Goal: Task Accomplishment & Management: Complete application form

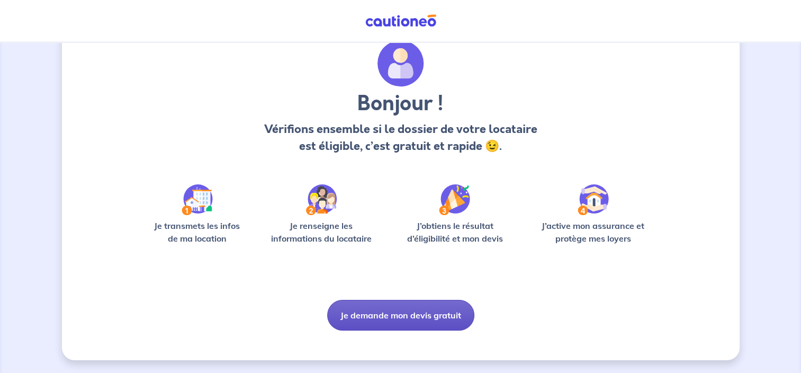
click at [406, 322] on button "Je demande mon devis gratuit" at bounding box center [400, 315] width 147 height 31
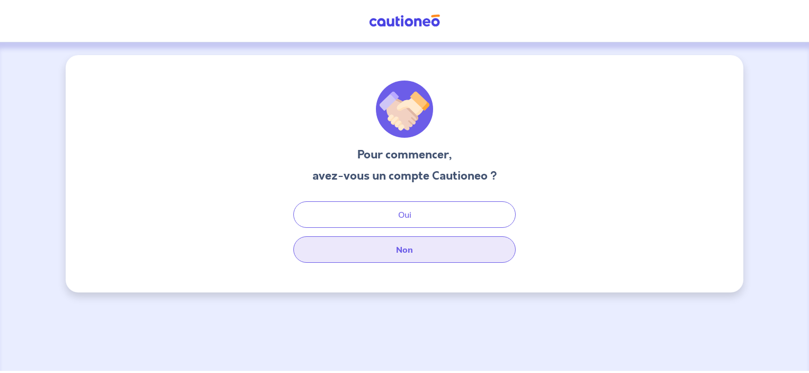
click at [413, 247] on button "Non" at bounding box center [404, 249] width 222 height 26
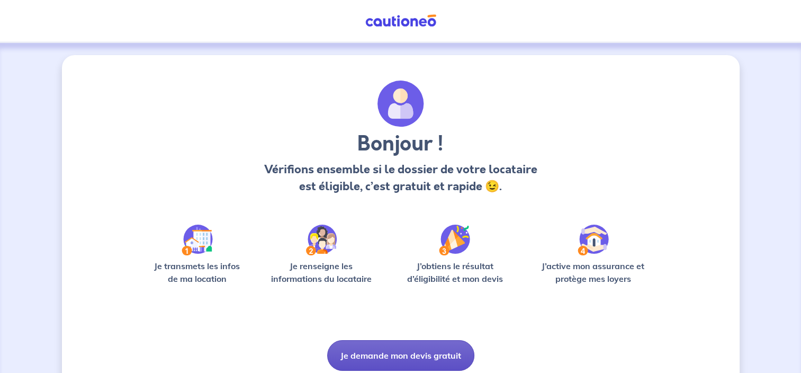
click at [411, 355] on button "Je demande mon devis gratuit" at bounding box center [400, 355] width 147 height 31
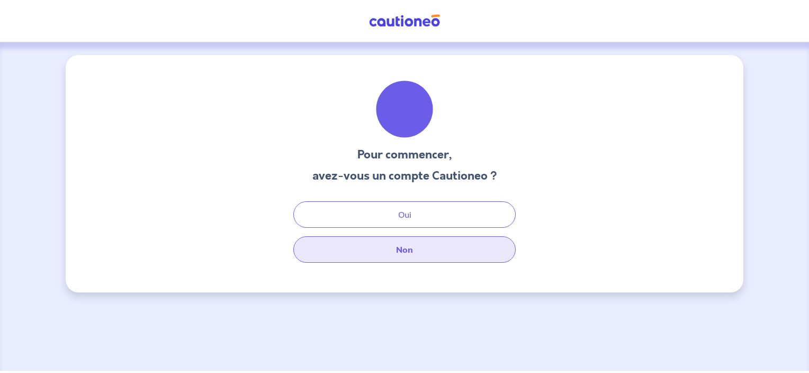
click at [412, 248] on button "Non" at bounding box center [404, 249] width 222 height 26
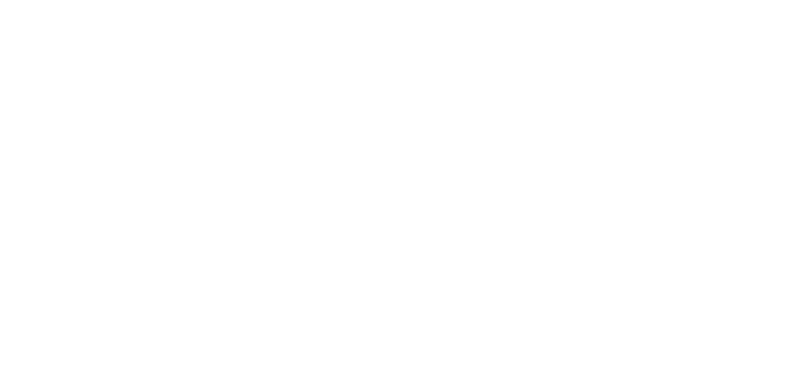
select select "FR"
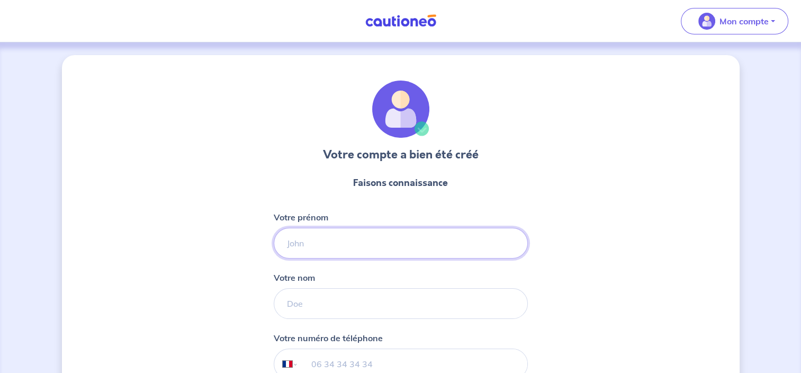
click at [358, 247] on input "Votre prénom" at bounding box center [401, 243] width 254 height 31
type input "[PERSON_NAME]"
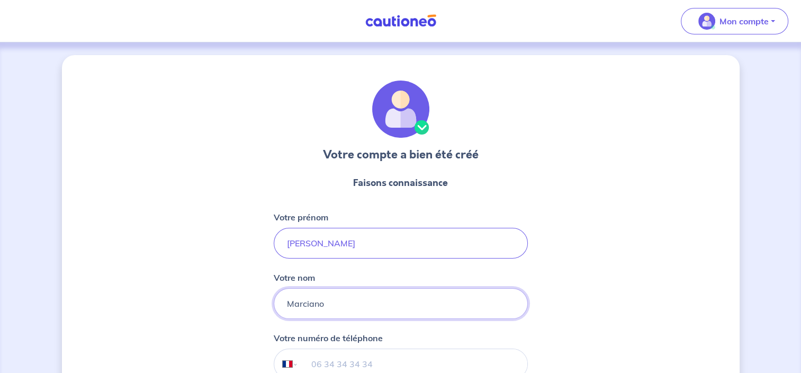
type input "Marciano"
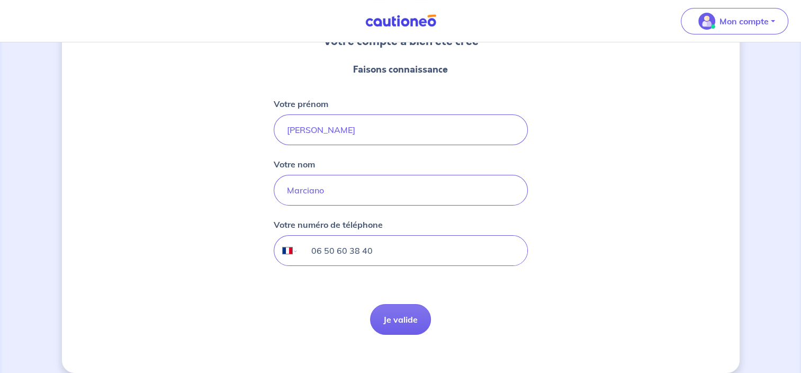
scroll to position [125, 0]
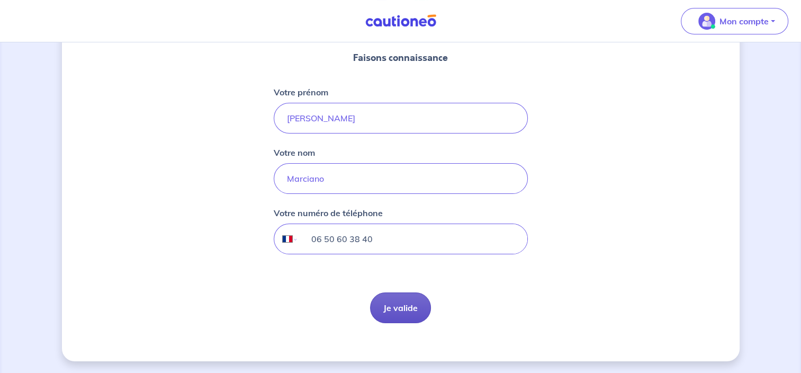
type input "06 50 60 38 40"
click at [418, 315] on button "Je valide" at bounding box center [400, 307] width 61 height 31
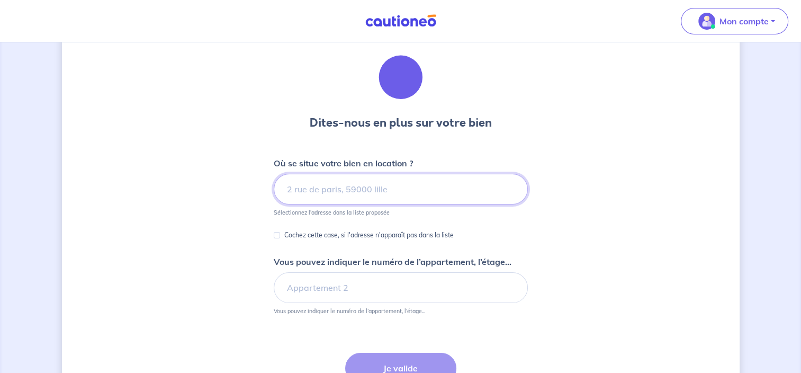
scroll to position [33, 0]
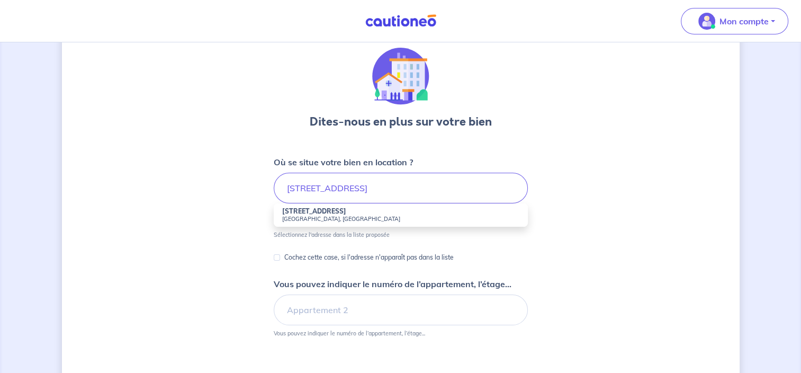
click at [375, 219] on small "Saint-Mandé, France" at bounding box center [400, 218] width 237 height 7
type input "21 Avenue Quihou, Saint-Mandé, France"
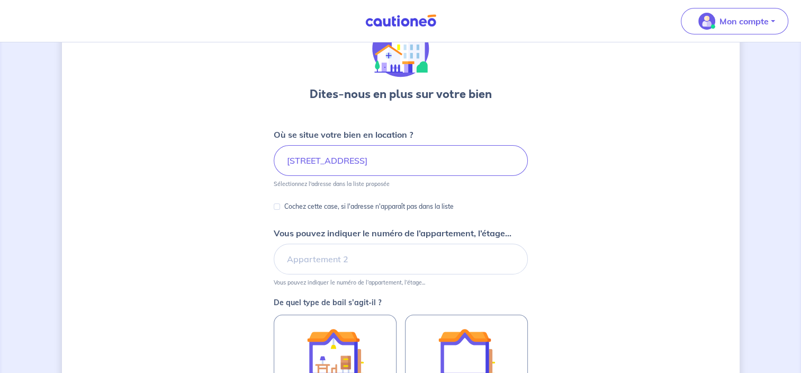
scroll to position [105, 0]
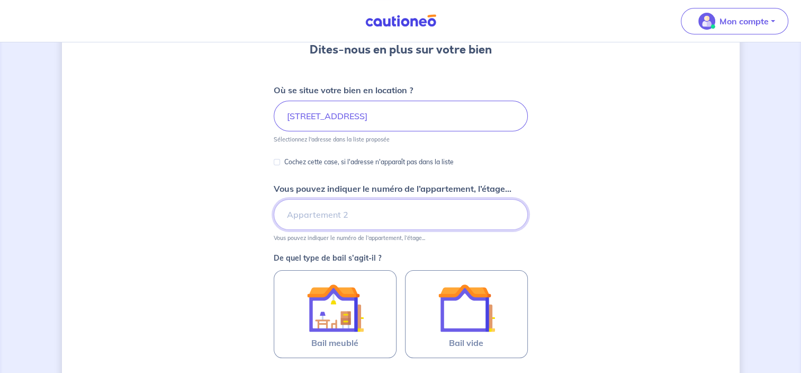
click at [375, 219] on input "Vous pouvez indiquer le numéro de l’appartement, l’étage..." at bounding box center [401, 214] width 254 height 31
type input "3eme étage"
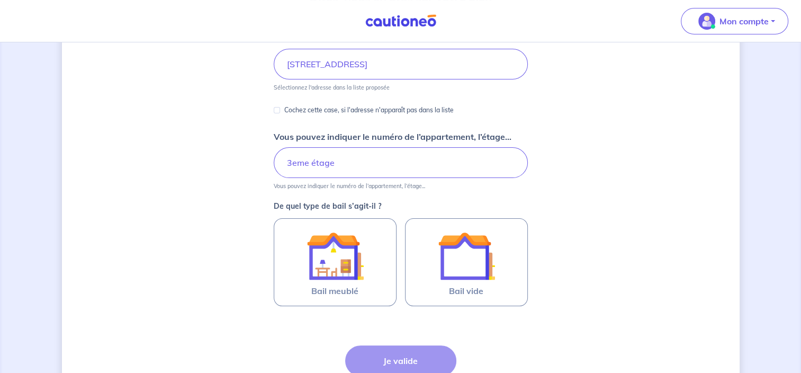
scroll to position [174, 0]
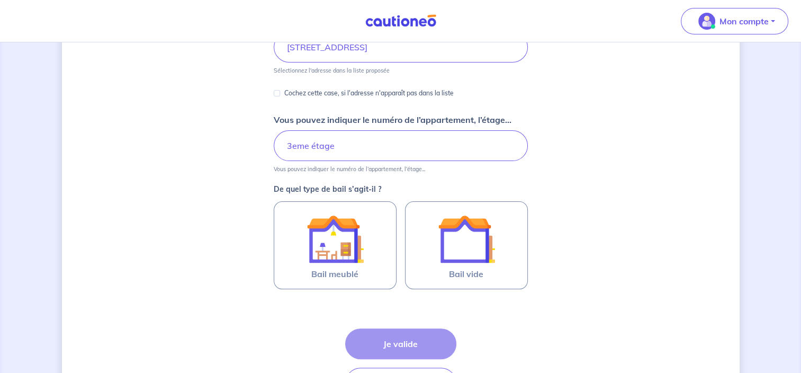
click at [375, 219] on label "Bail meublé" at bounding box center [335, 245] width 123 height 88
click at [0, 0] on input "Bail meublé" at bounding box center [0, 0] width 0 height 0
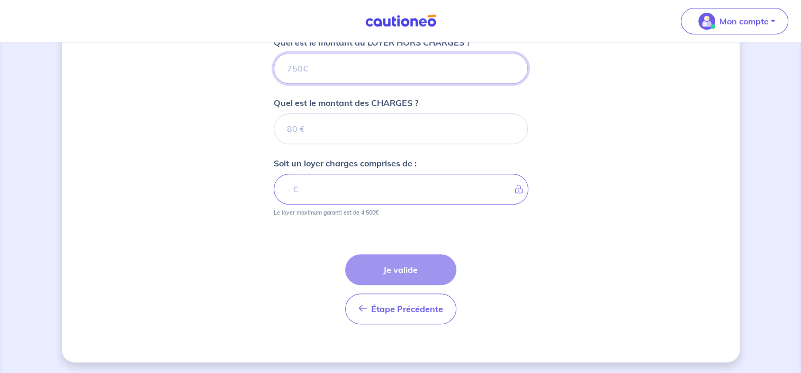
scroll to position [378, 0]
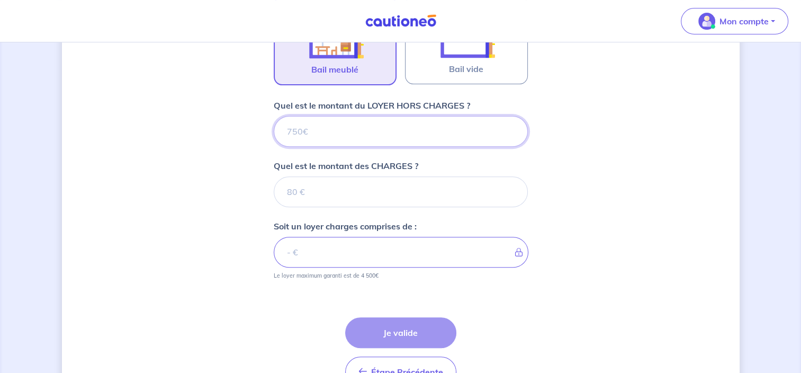
click at [379, 130] on input "Quel est le montant du LOYER HORS CHARGES ?" at bounding box center [401, 131] width 254 height 31
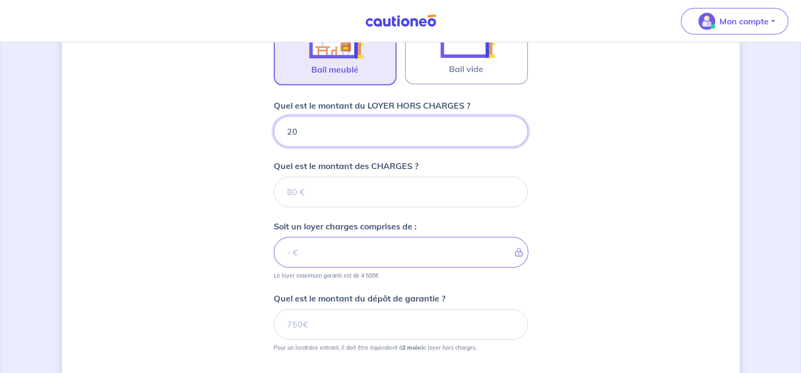
type input "200"
type input "2000"
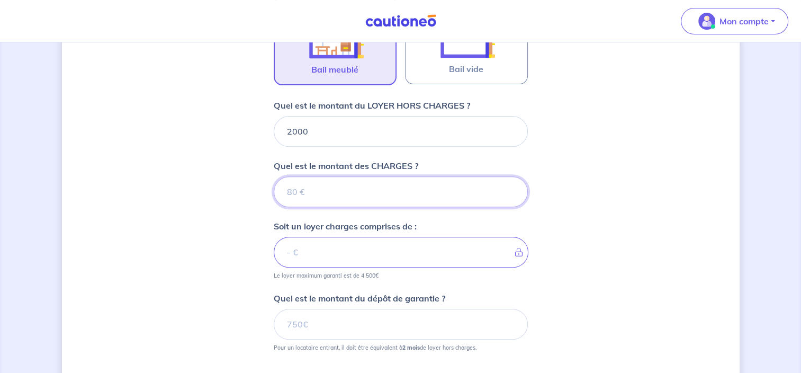
click at [331, 195] on input "Quel est le montant des CHARGES ?" at bounding box center [401, 191] width 254 height 31
type input "200"
type input "2200"
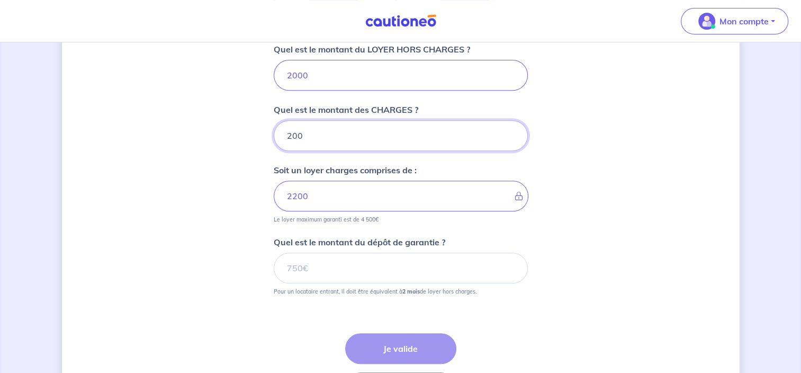
scroll to position [436, 0]
type input "200"
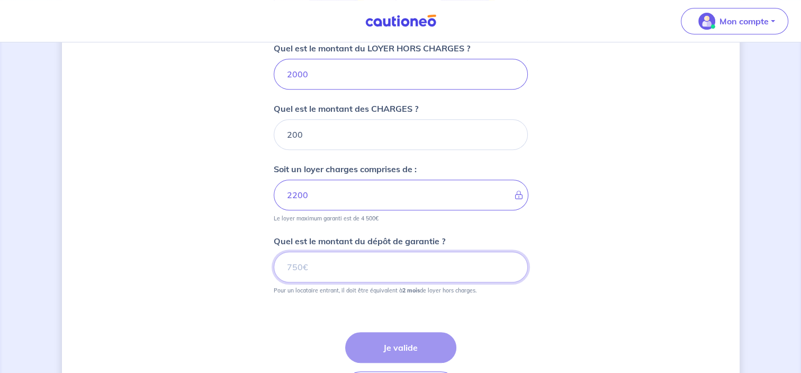
click at [322, 255] on input "Quel est le montant du dépôt de garantie ?" at bounding box center [401, 266] width 254 height 31
type input "4000"
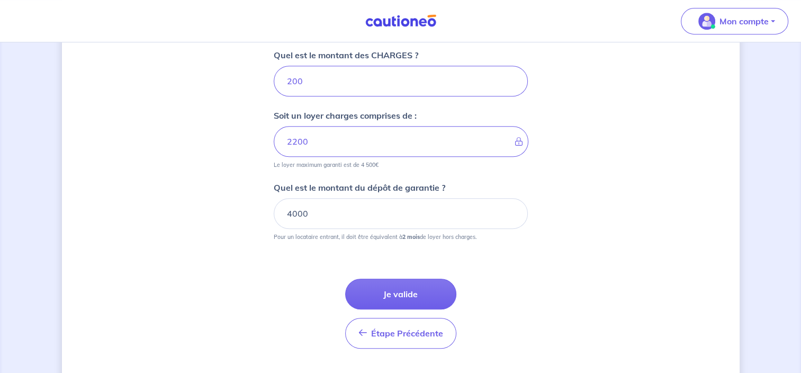
scroll to position [513, 0]
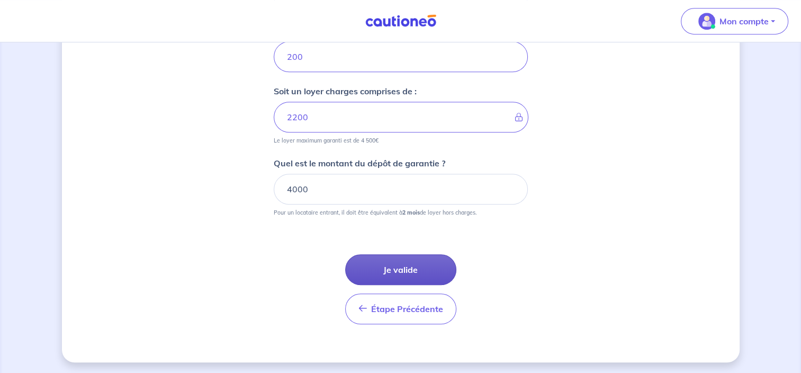
click at [414, 266] on button "Je valide" at bounding box center [400, 269] width 111 height 31
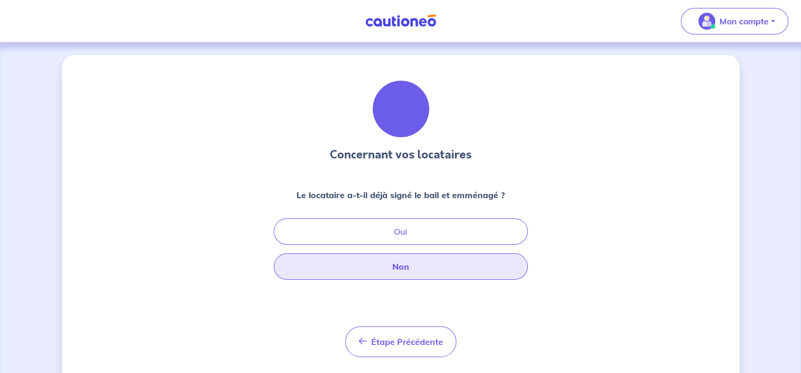
click at [413, 267] on button "Non" at bounding box center [401, 266] width 254 height 26
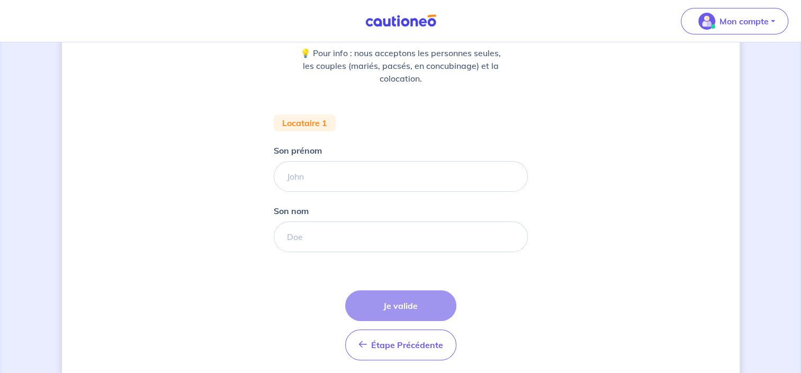
scroll to position [179, 0]
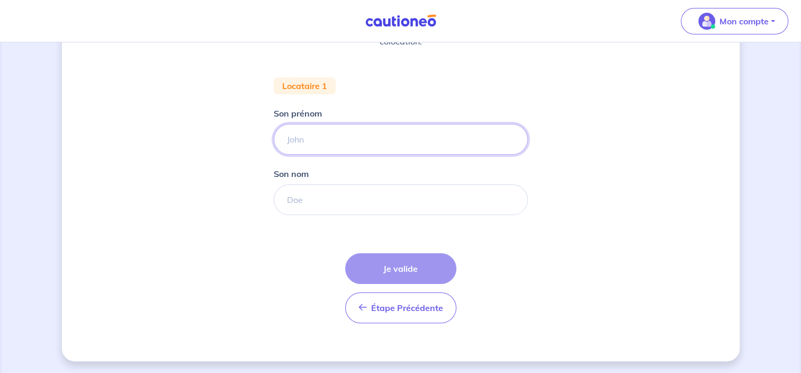
click at [351, 139] on input "Son prénom" at bounding box center [401, 139] width 254 height 31
type input "Pauline"
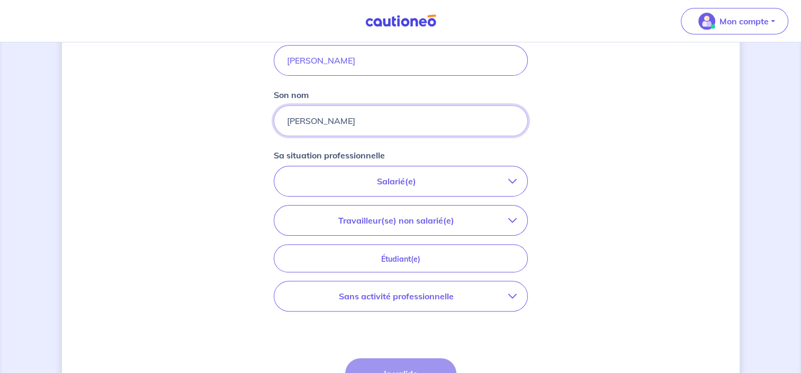
scroll to position [261, 0]
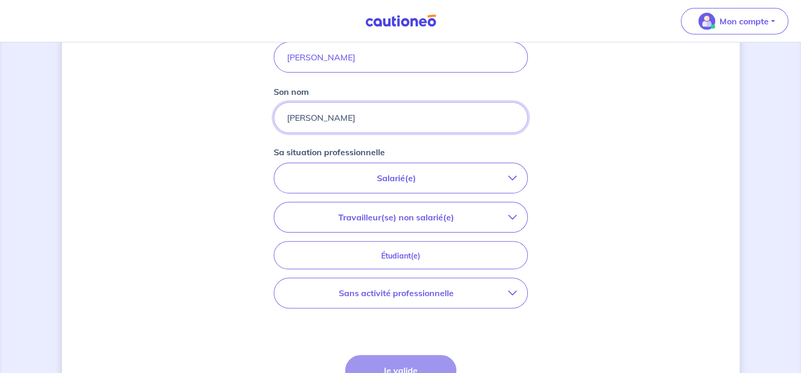
type input "Mathieu"
click at [421, 175] on p "Salarié(e)" at bounding box center [396, 177] width 223 height 13
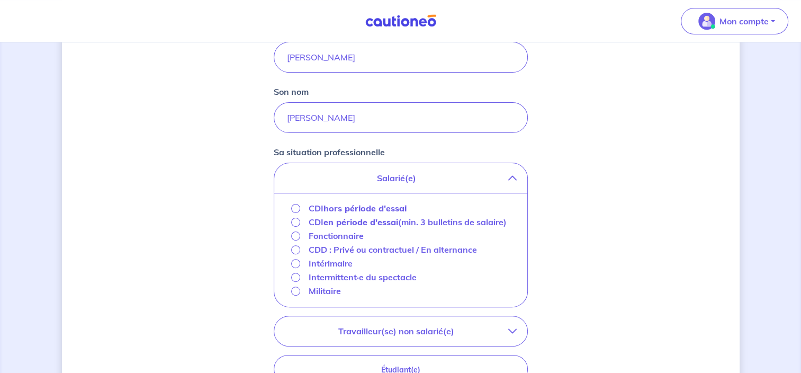
click at [332, 205] on strong "hors période d'essai" at bounding box center [364, 208] width 83 height 11
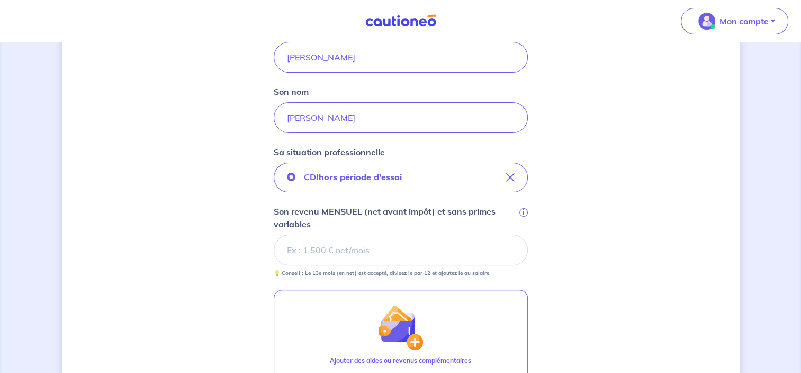
click at [394, 256] on input "Son revenu MENSUEL (net avant impôt) et sans primes variables i" at bounding box center [401, 249] width 254 height 31
click at [366, 211] on p "Son revenu MENSUEL (net avant impôt) et sans primes variables" at bounding box center [395, 217] width 243 height 25
click at [366, 234] on input "Son revenu MENSUEL (net avant impôt) et sans primes variables i" at bounding box center [401, 249] width 254 height 31
click at [366, 211] on p "Son revenu MENSUEL (net avant impôt) et sans primes variables" at bounding box center [395, 217] width 243 height 25
click at [366, 234] on input "Son revenu MENSUEL (net avant impôt) et sans primes variables i" at bounding box center [401, 249] width 254 height 31
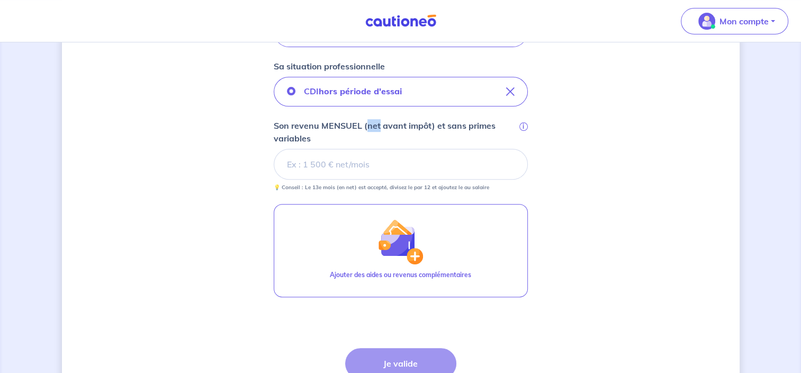
scroll to position [273, 0]
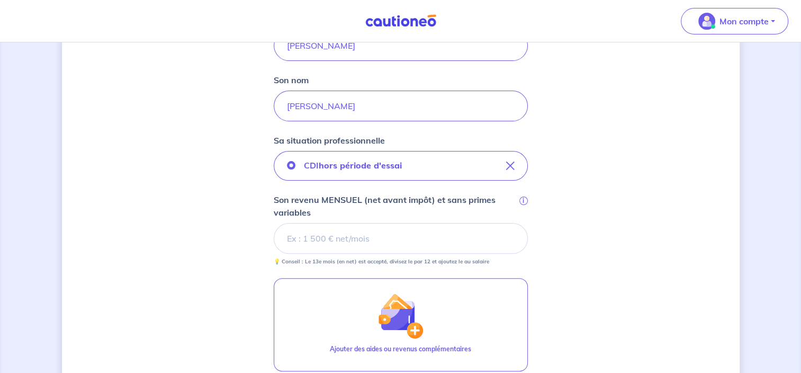
click at [451, 217] on p "Son revenu MENSUEL (net avant impôt) et sans primes variables" at bounding box center [395, 205] width 243 height 25
click at [451, 223] on input "Son revenu MENSUEL (net avant impôt) et sans primes variables i" at bounding box center [401, 238] width 254 height 31
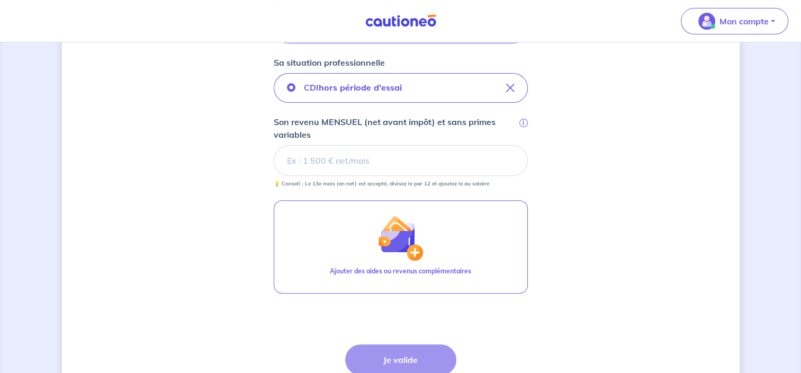
scroll to position [356, 0]
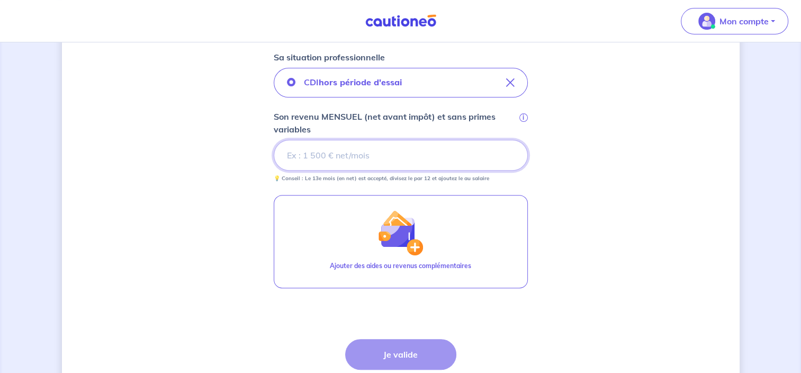
click at [374, 163] on input "Son revenu MENSUEL (net avant impôt) et sans primes variables i" at bounding box center [401, 155] width 254 height 31
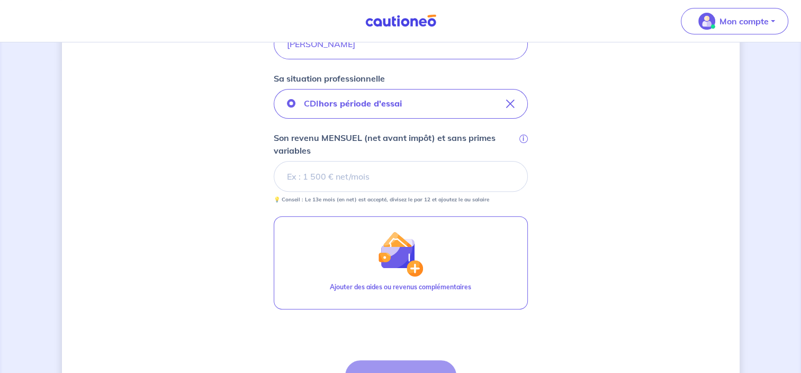
scroll to position [329, 0]
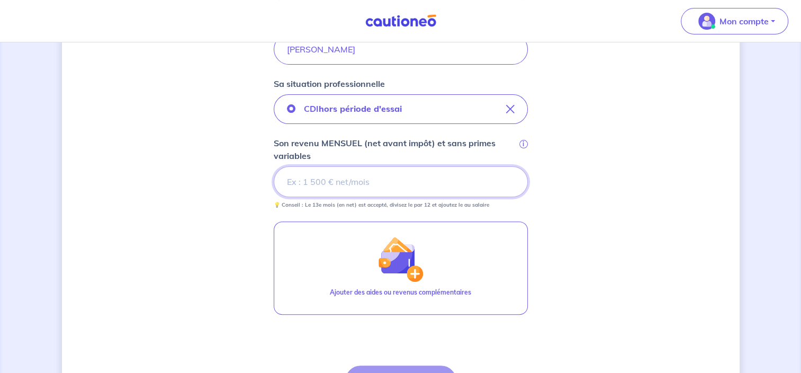
click at [364, 188] on input "Son revenu MENSUEL (net avant impôt) et sans primes variables i" at bounding box center [401, 181] width 254 height 31
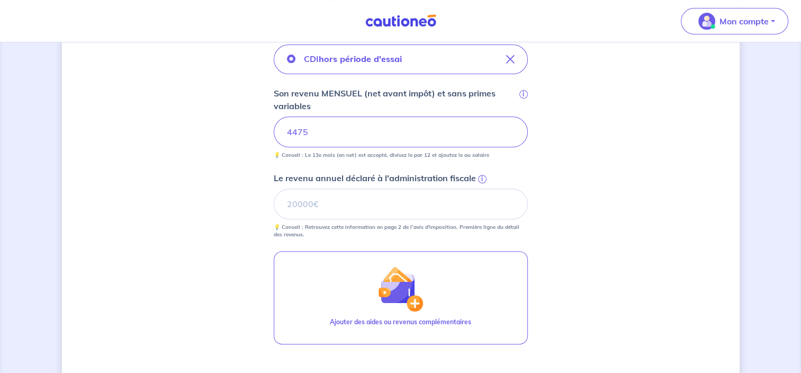
scroll to position [379, 0]
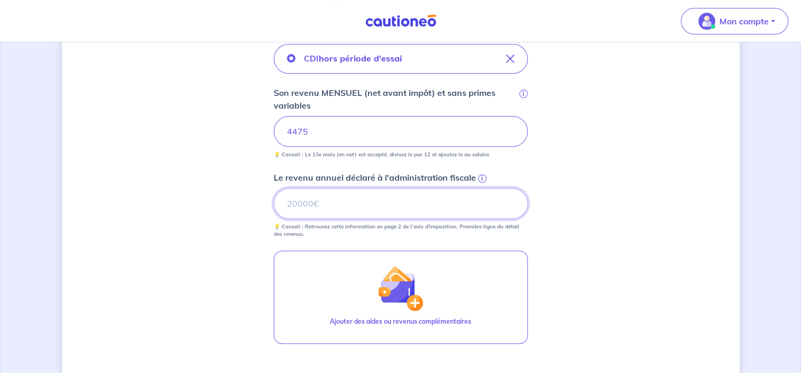
click at [324, 199] on input "Le revenu annuel déclaré à l'administration fiscale i" at bounding box center [401, 203] width 254 height 31
click at [479, 180] on span "i" at bounding box center [482, 178] width 8 height 8
click at [479, 188] on input "Le revenu annuel déclaré à l'administration fiscale i" at bounding box center [401, 203] width 254 height 31
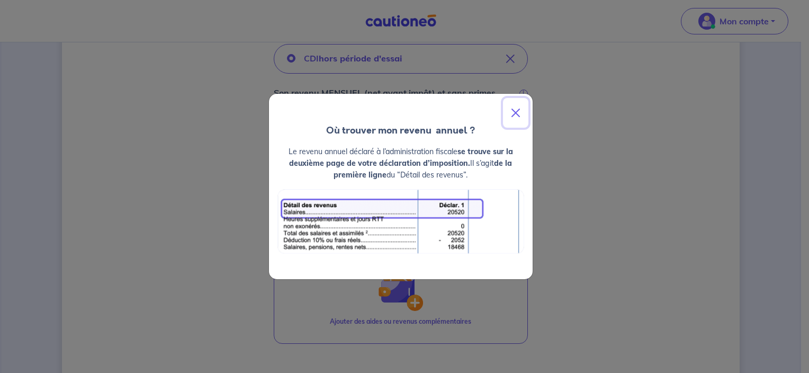
click at [510, 116] on button "Close" at bounding box center [515, 113] width 25 height 30
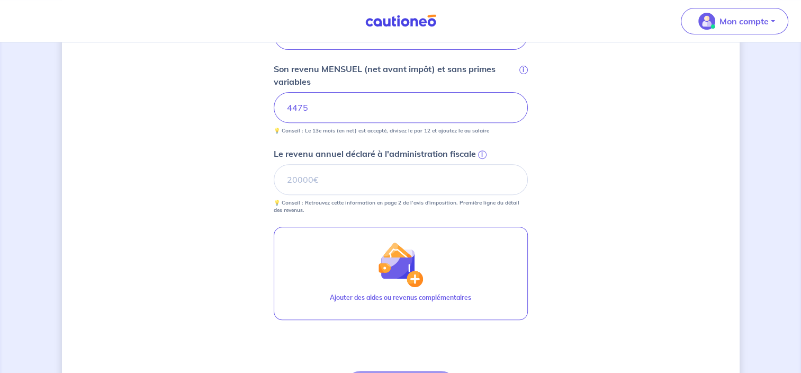
scroll to position [402, 0]
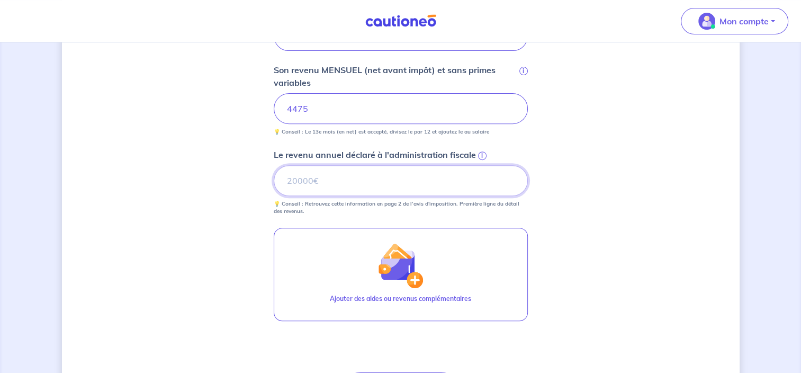
click at [413, 169] on input "Le revenu annuel déclaré à l'administration fiscale i" at bounding box center [401, 180] width 254 height 31
click at [346, 185] on input "Le revenu annuel déclaré à l'administration fiscale i" at bounding box center [401, 180] width 254 height 31
click at [380, 187] on input "Le revenu annuel déclaré à l'administration fiscale i" at bounding box center [401, 180] width 254 height 31
type input "48607"
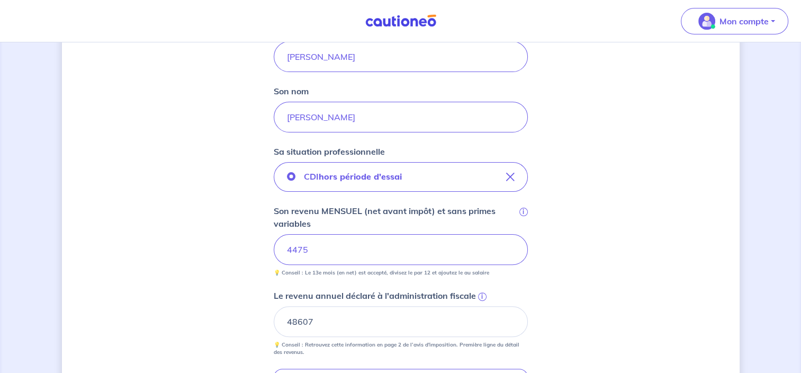
scroll to position [438, 0]
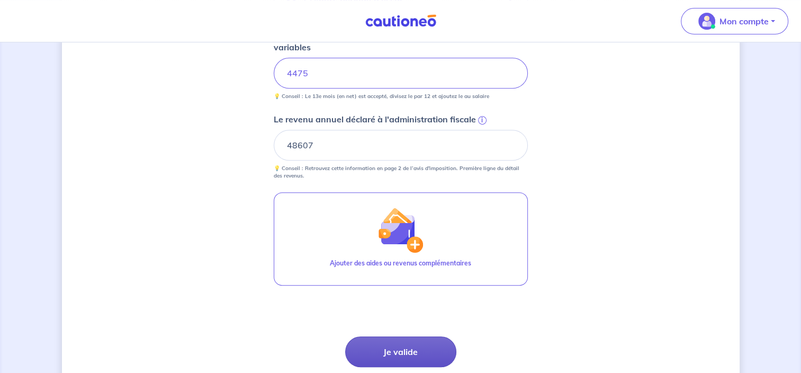
click at [406, 341] on button "Je valide" at bounding box center [400, 351] width 111 height 31
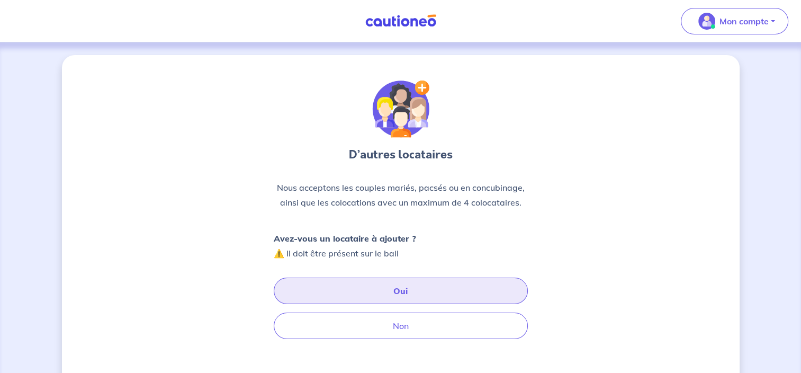
click at [357, 296] on button "Oui" at bounding box center [401, 290] width 254 height 26
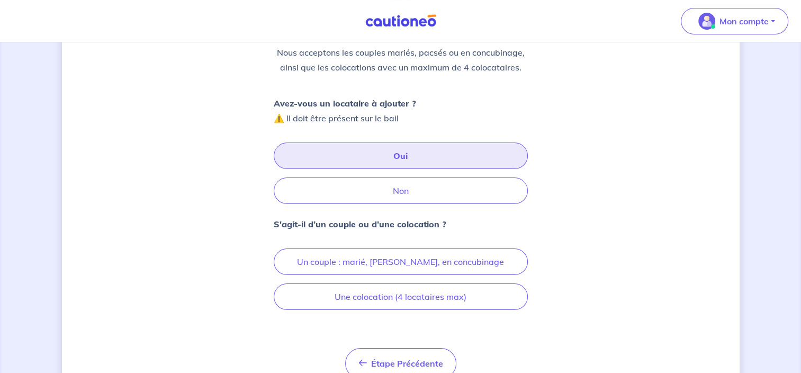
scroll to position [135, 0]
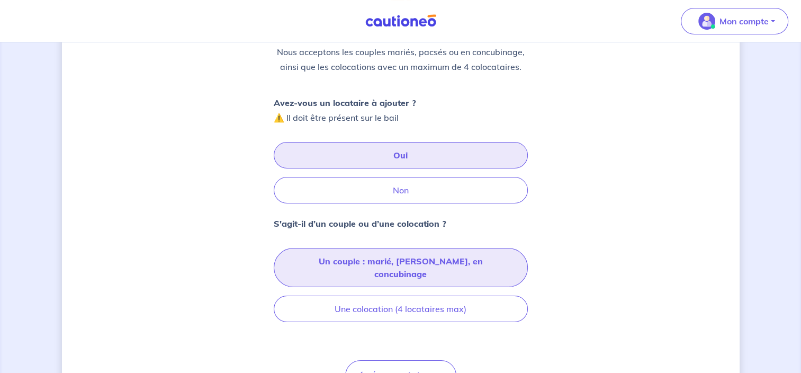
click at [370, 266] on button "Un couple : marié, pacsé, en concubinage" at bounding box center [401, 267] width 254 height 39
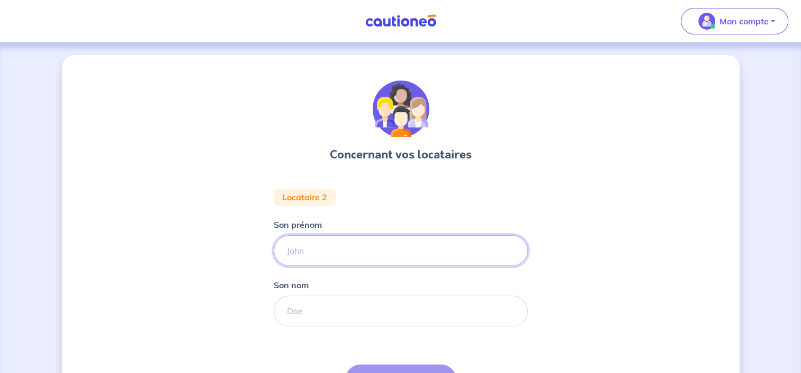
click at [408, 250] on input "Son prénom" at bounding box center [401, 250] width 254 height 31
type input "Arthur"
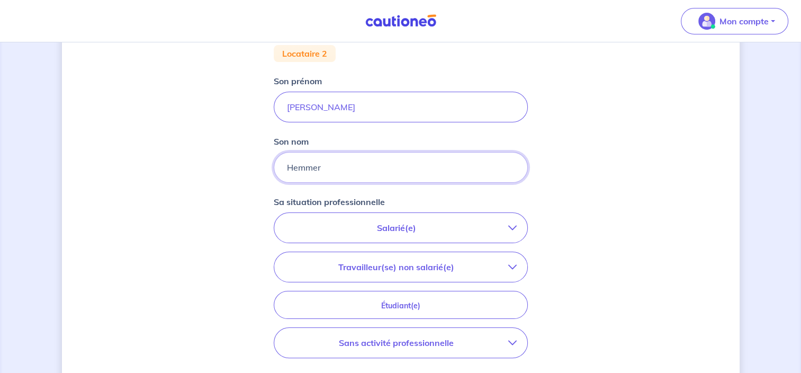
scroll to position [144, 0]
type input "Hemmer"
click at [400, 230] on p "Salarié(e)" at bounding box center [396, 227] width 223 height 13
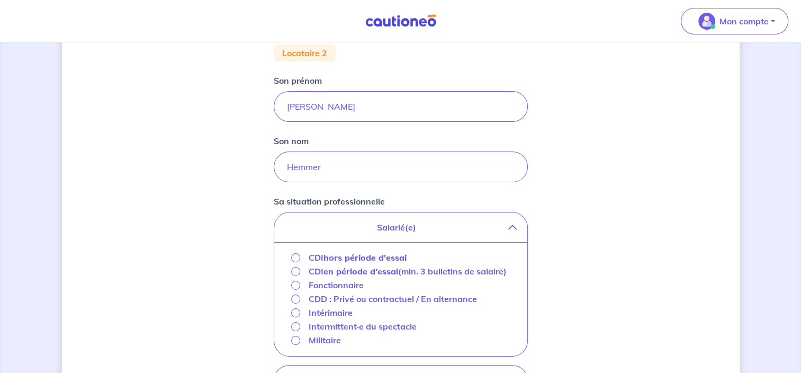
click at [304, 258] on div "CDI hors période d'essai" at bounding box center [349, 257] width 116 height 13
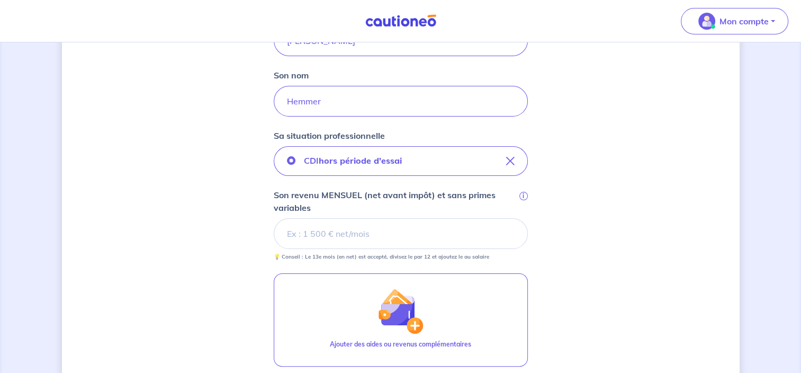
scroll to position [212, 0]
click at [326, 227] on input "Son revenu MENSUEL (net avant impôt) et sans primes variables i" at bounding box center [401, 231] width 254 height 31
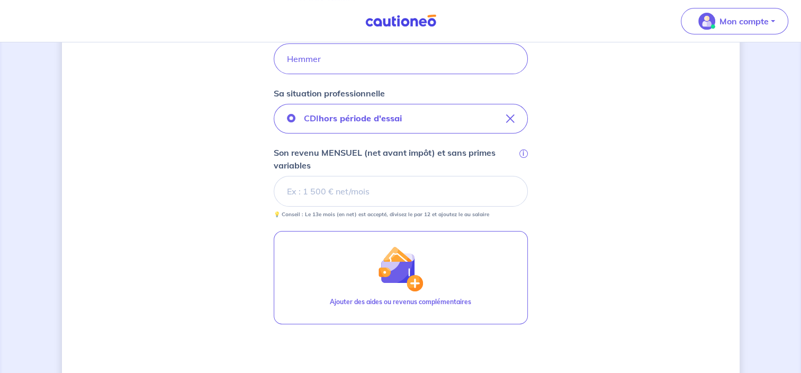
scroll to position [265, 0]
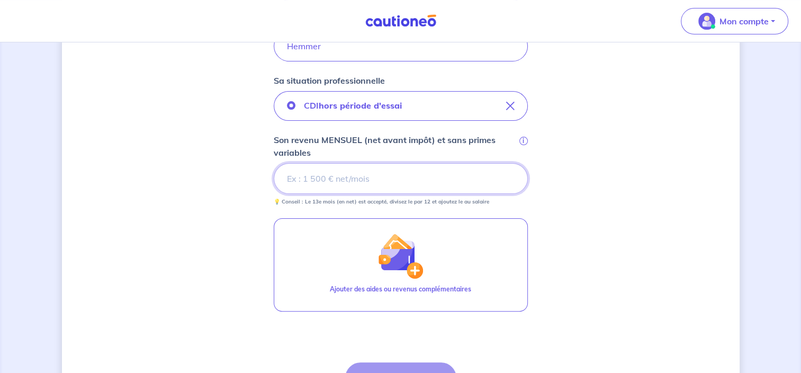
click at [364, 178] on input "Son revenu MENSUEL (net avant impôt) et sans primes variables i" at bounding box center [401, 178] width 254 height 31
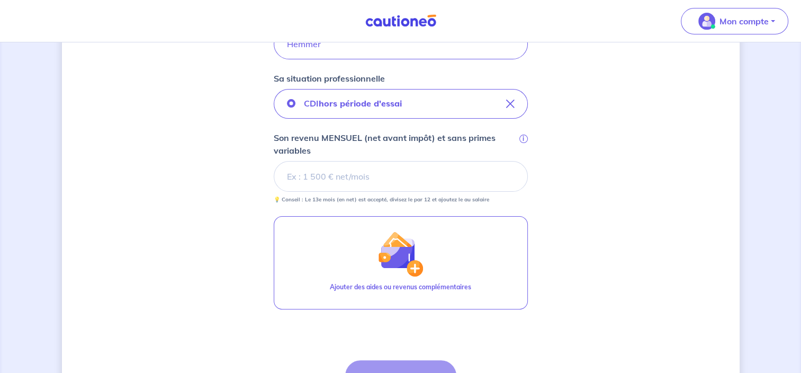
scroll to position [266, 0]
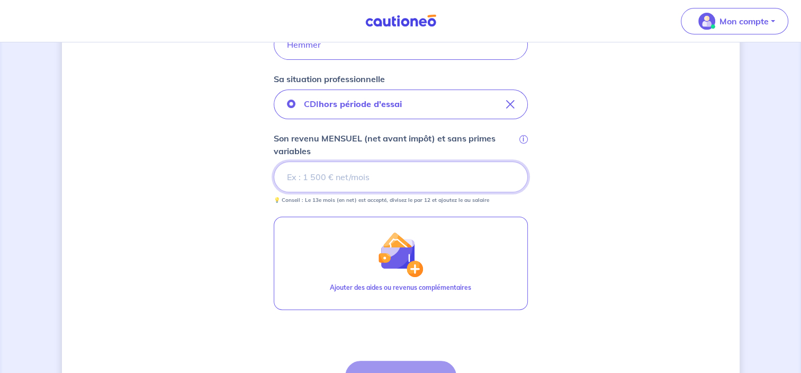
click at [347, 176] on input "Son revenu MENSUEL (net avant impôt) et sans primes variables i" at bounding box center [401, 176] width 254 height 31
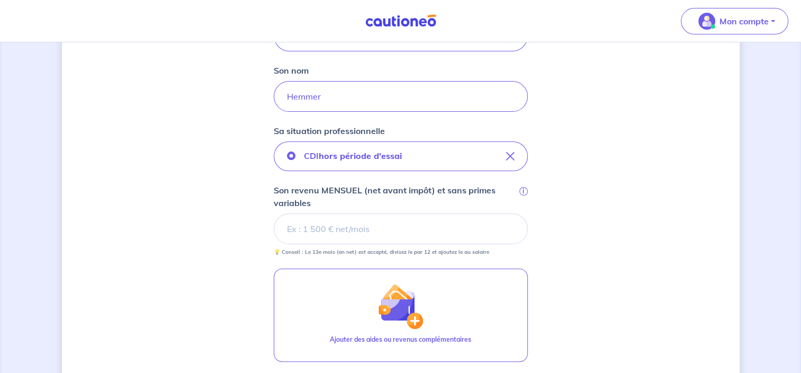
scroll to position [215, 0]
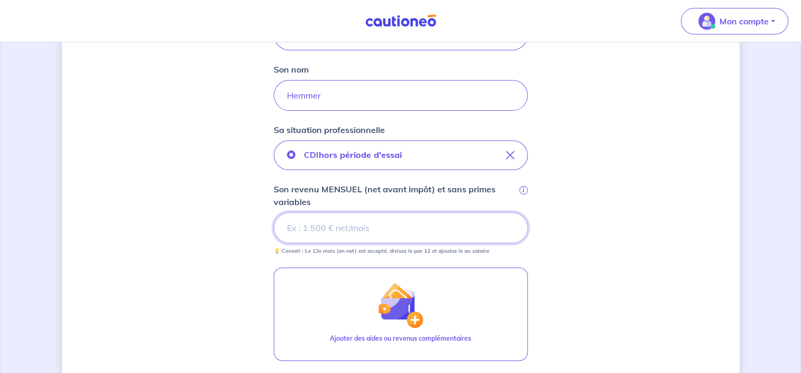
click at [314, 221] on input "Son revenu MENSUEL (net avant impôt) et sans primes variables i" at bounding box center [401, 227] width 254 height 31
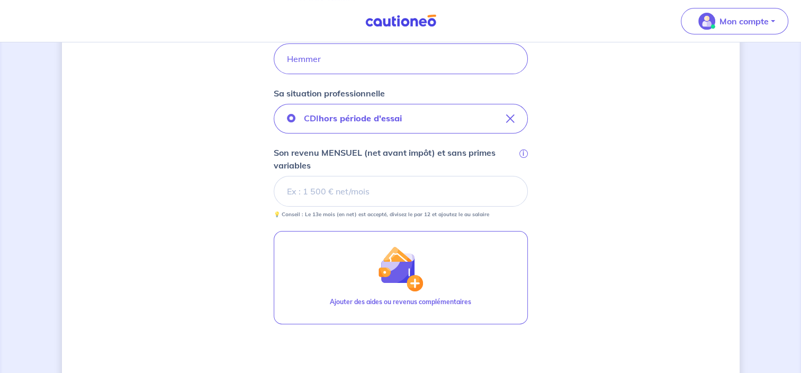
scroll to position [246, 0]
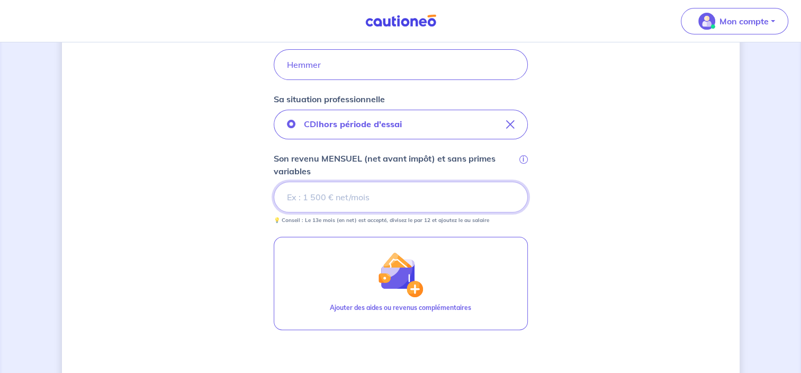
click at [432, 193] on input "Son revenu MENSUEL (net avant impôt) et sans primes variables i" at bounding box center [401, 197] width 254 height 31
click at [402, 197] on input "Son revenu MENSUEL (net avant impôt) et sans primes variables i" at bounding box center [401, 197] width 254 height 31
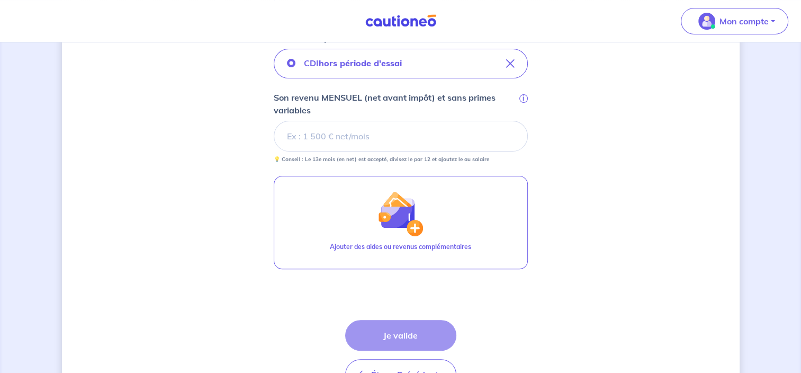
scroll to position [307, 0]
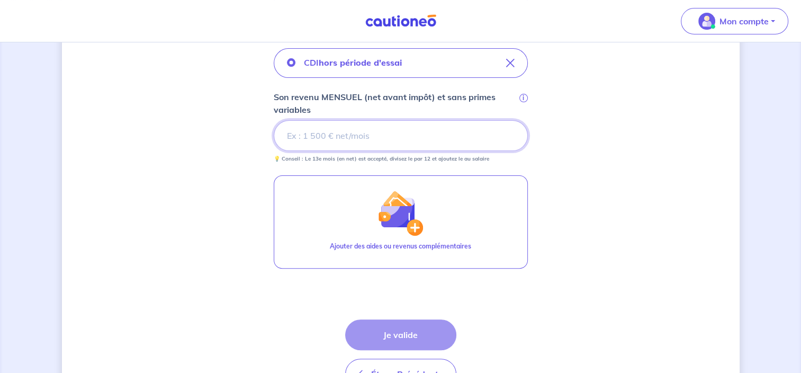
click at [344, 126] on input "Son revenu MENSUEL (net avant impôt) et sans primes variables i" at bounding box center [401, 135] width 254 height 31
click at [340, 132] on input "Son revenu MENSUEL (net avant impôt) et sans primes variables i" at bounding box center [401, 135] width 254 height 31
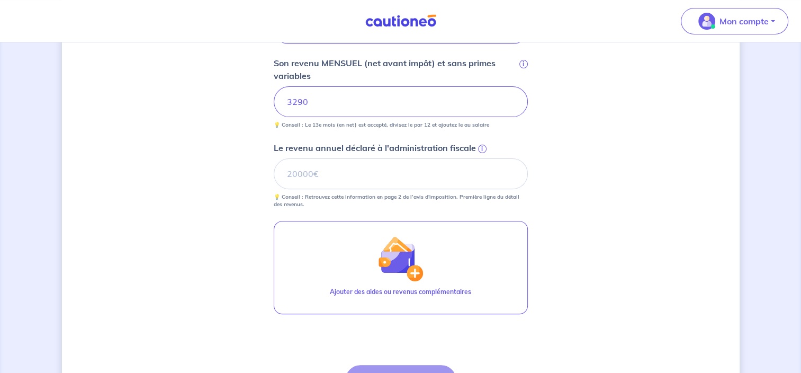
scroll to position [343, 0]
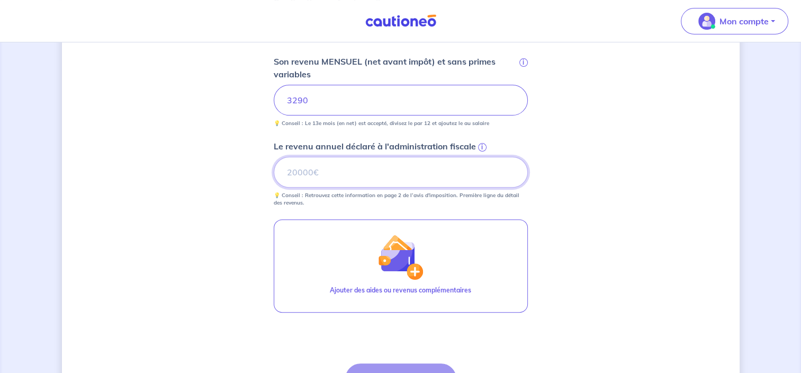
click at [337, 163] on input "Le revenu annuel déclaré à l'administration fiscale i" at bounding box center [401, 172] width 254 height 31
type input "42897"
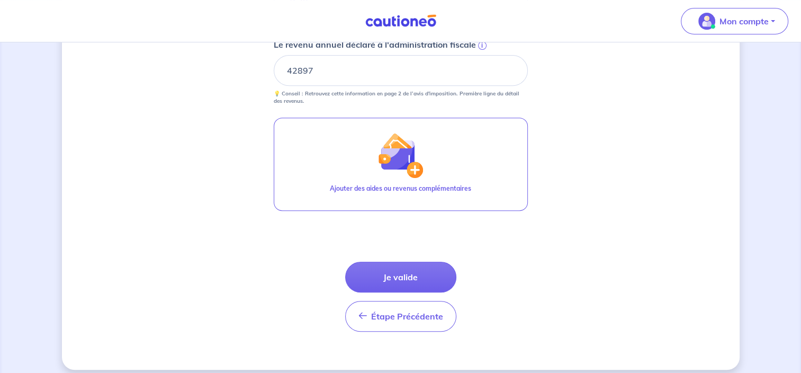
scroll to position [452, 0]
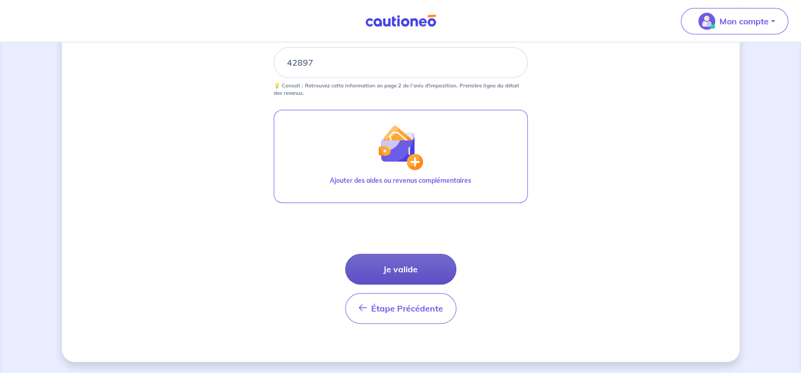
click at [434, 265] on button "Je valide" at bounding box center [400, 268] width 111 height 31
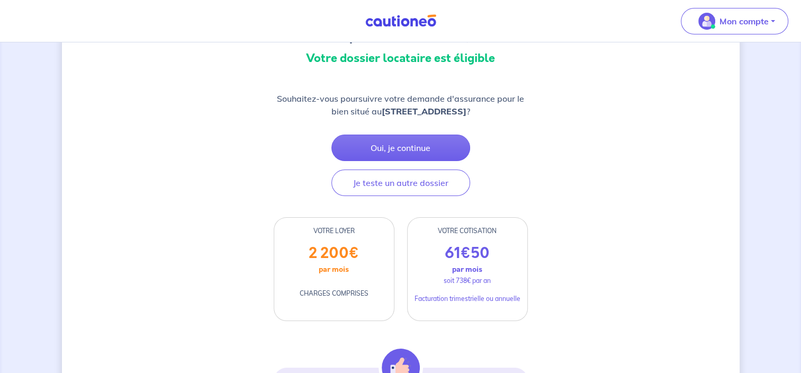
scroll to position [119, 0]
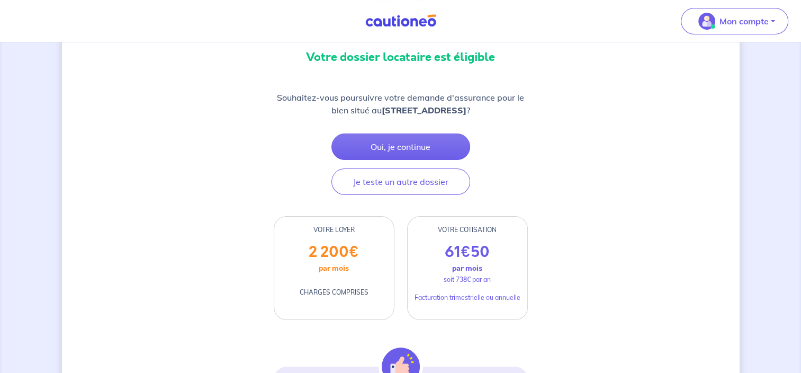
drag, startPoint x: 400, startPoint y: 186, endPoint x: 533, endPoint y: 229, distance: 139.9
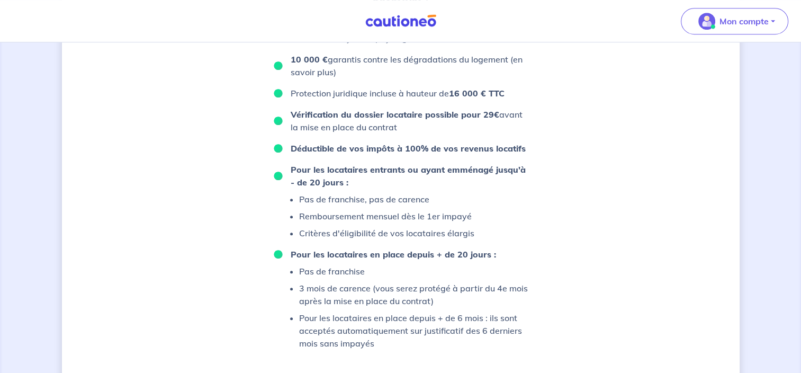
scroll to position [641, 0]
click at [337, 292] on p "3 mois de carence (vous serez protégé à partir du 4e mois après la mise en plac…" at bounding box center [413, 292] width 229 height 25
click at [434, 165] on strong "Pour les locataires entrants ou ayant emménagé jusqu'à - de 20 jours :" at bounding box center [408, 173] width 235 height 23
click at [330, 212] on p "Remboursement mensuel dès le 1er impayé" at bounding box center [386, 214] width 175 height 13
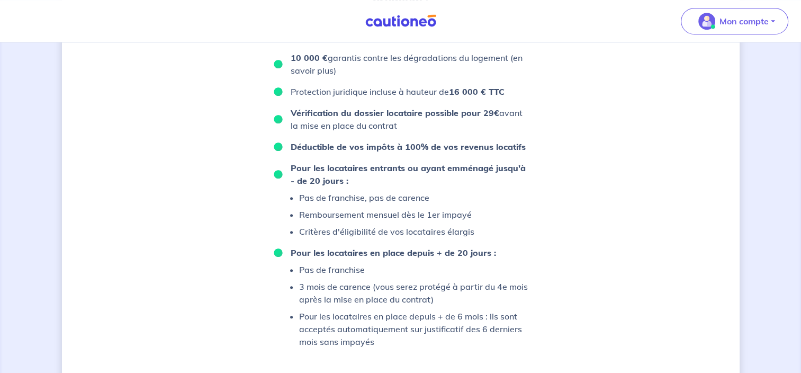
drag, startPoint x: 330, startPoint y: 212, endPoint x: 455, endPoint y: 206, distance: 125.1
click at [455, 206] on ul "Pas de franchise, pas de carence Remboursement mensuel dès le 1er impayé Critèr…" at bounding box center [374, 214] width 201 height 47
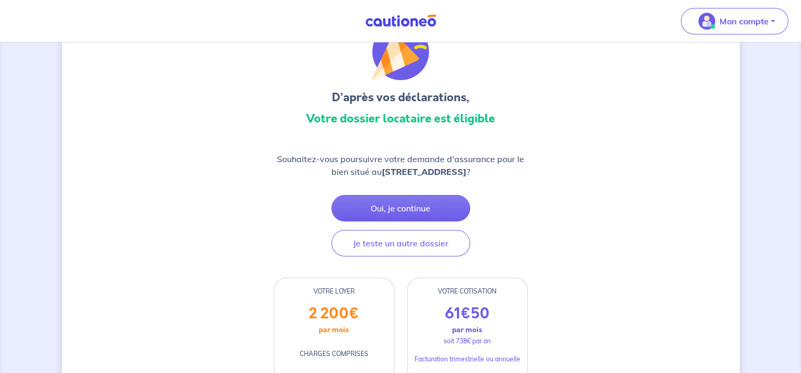
scroll to position [56, 0]
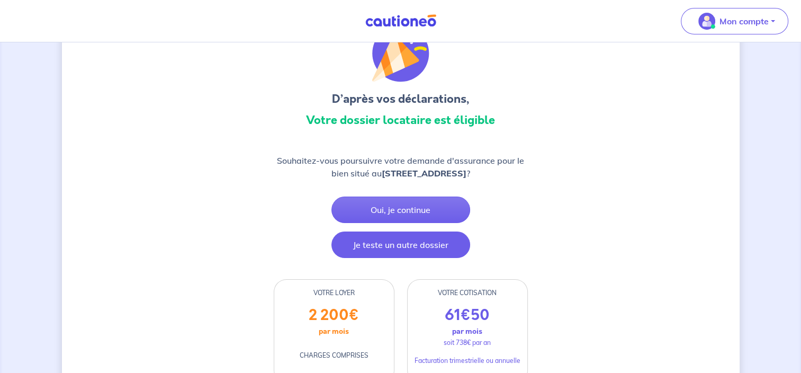
click at [413, 240] on button "Je teste un autre dossier" at bounding box center [400, 244] width 139 height 26
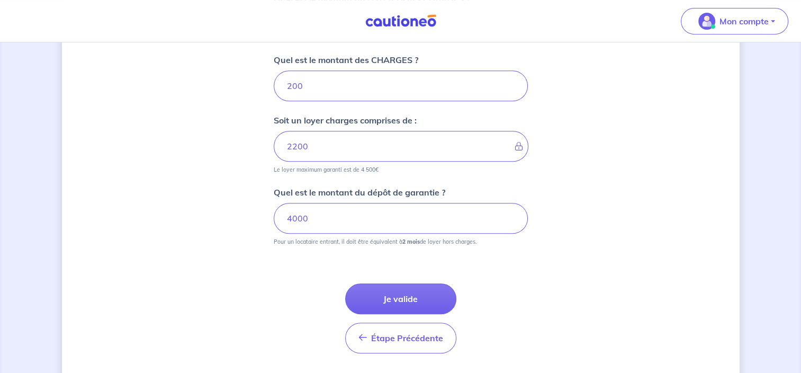
scroll to position [513, 0]
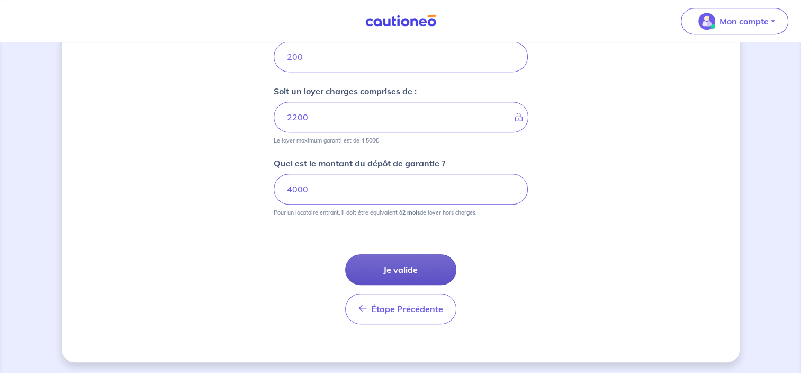
click at [425, 270] on button "Je valide" at bounding box center [400, 269] width 111 height 31
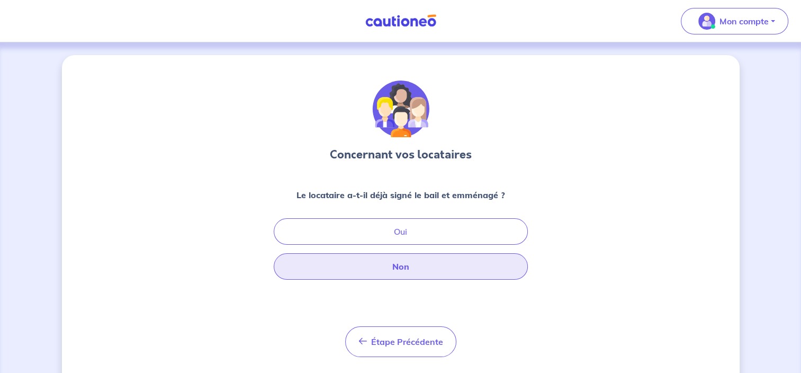
click at [427, 262] on button "Non" at bounding box center [401, 266] width 254 height 26
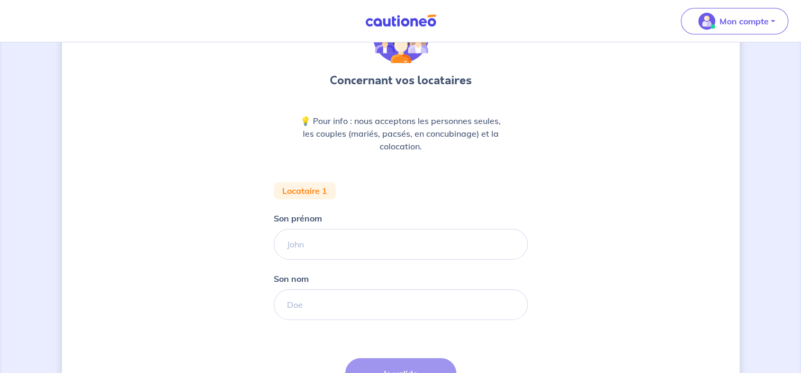
scroll to position [75, 0]
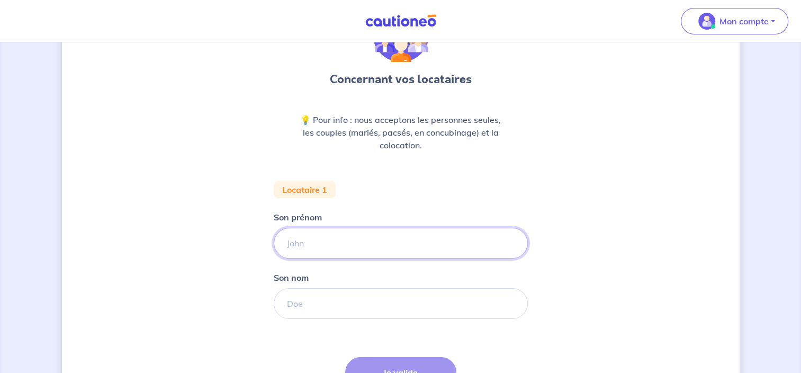
click at [415, 239] on input "Son prénom" at bounding box center [401, 243] width 254 height 31
type input "Tsiporah"
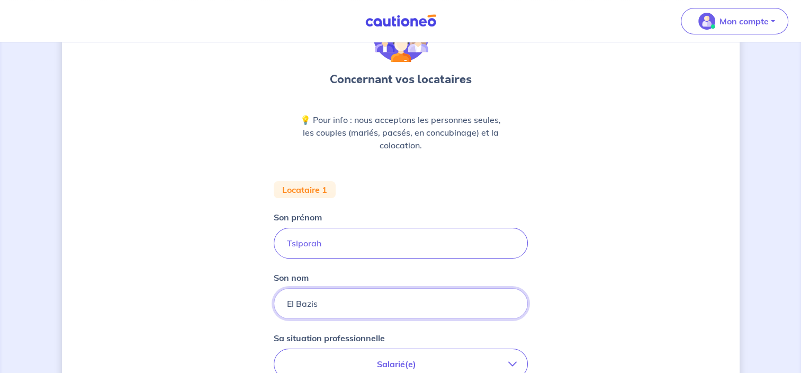
type input "El Bazis"
click at [376, 246] on input "Tsiporah" at bounding box center [401, 243] width 254 height 31
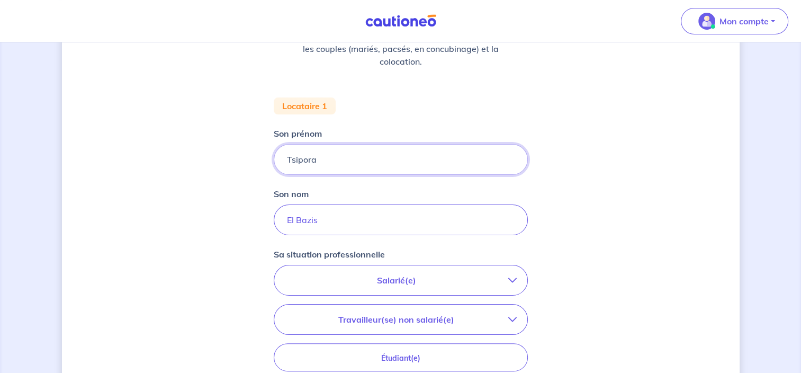
scroll to position [160, 0]
type input "Tsipora"
click at [389, 271] on button "Salarié(e)" at bounding box center [400, 279] width 253 height 30
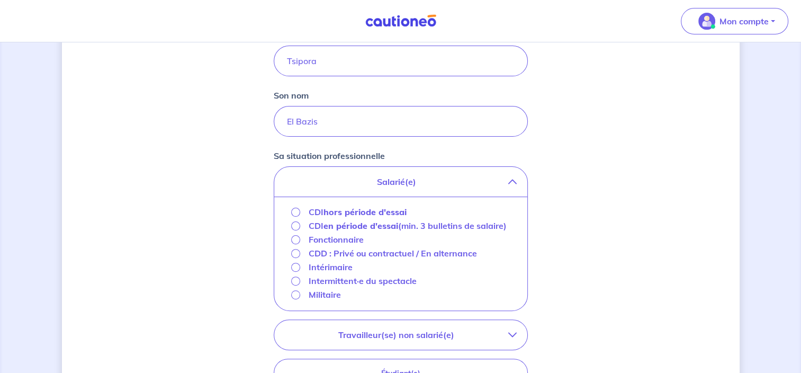
scroll to position [258, 0]
click at [295, 212] on input "CDI hors période d'essai" at bounding box center [295, 211] width 9 height 9
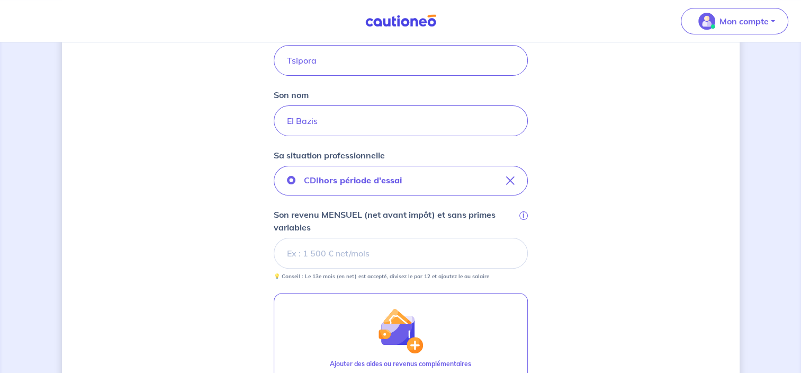
click at [364, 257] on input "Son revenu MENSUEL (net avant impôt) et sans primes variables i" at bounding box center [401, 253] width 254 height 31
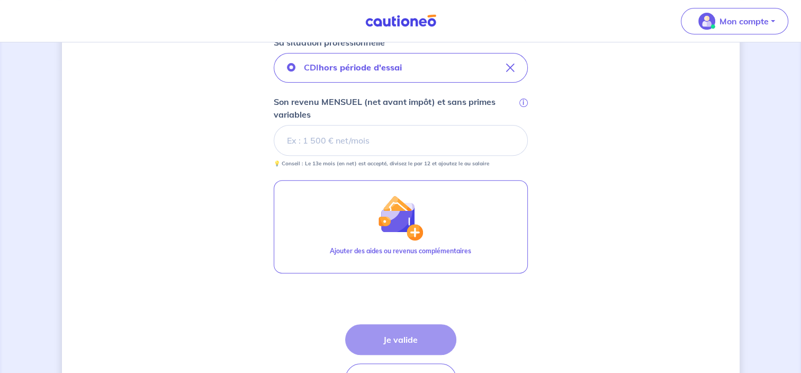
scroll to position [371, 0]
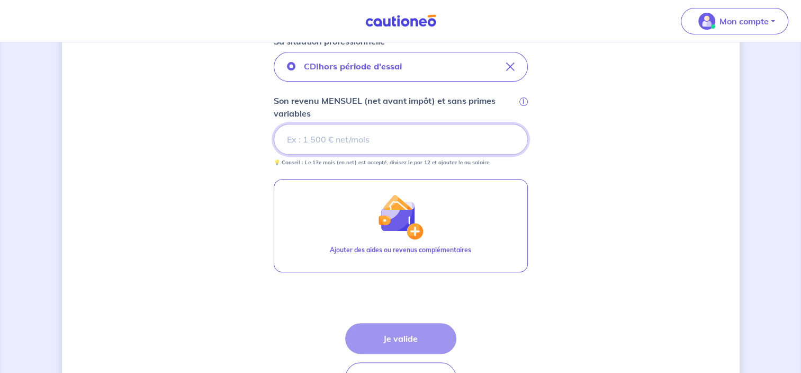
click at [342, 142] on input "Son revenu MENSUEL (net avant impôt) et sans primes variables i" at bounding box center [401, 139] width 254 height 31
click at [366, 135] on input "Son revenu MENSUEL (net avant impôt) et sans primes variables i" at bounding box center [401, 139] width 254 height 31
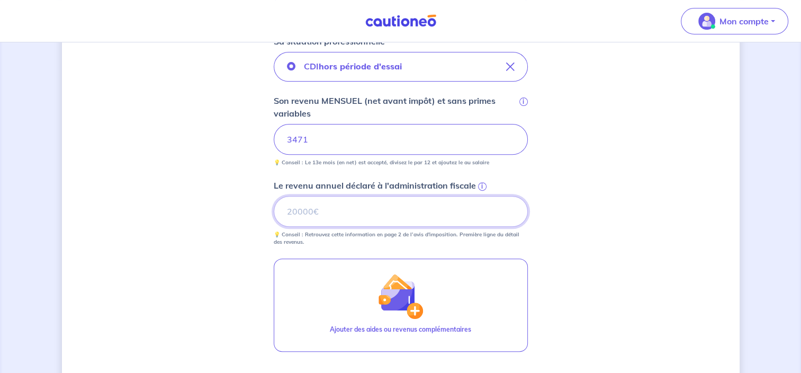
click at [315, 213] on input "Le revenu annuel déclaré à l'administration fiscale i" at bounding box center [401, 211] width 254 height 31
type input "45416"
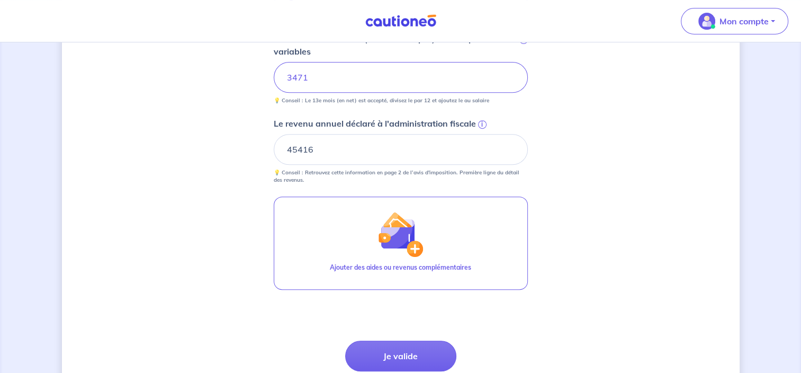
scroll to position [520, 0]
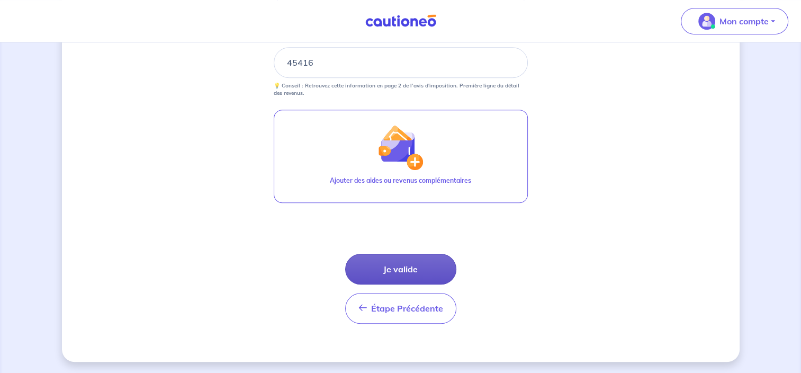
click at [393, 271] on button "Je valide" at bounding box center [400, 268] width 111 height 31
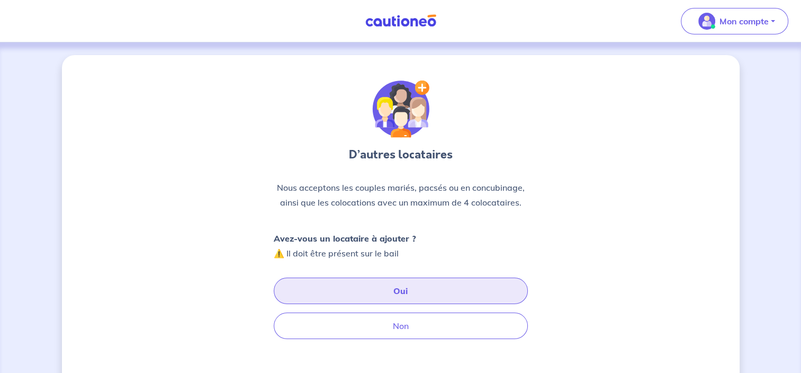
click at [446, 289] on button "Oui" at bounding box center [401, 290] width 254 height 26
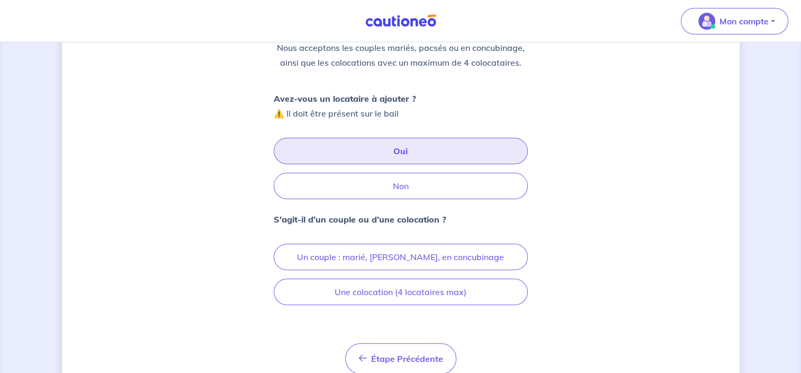
scroll to position [179, 0]
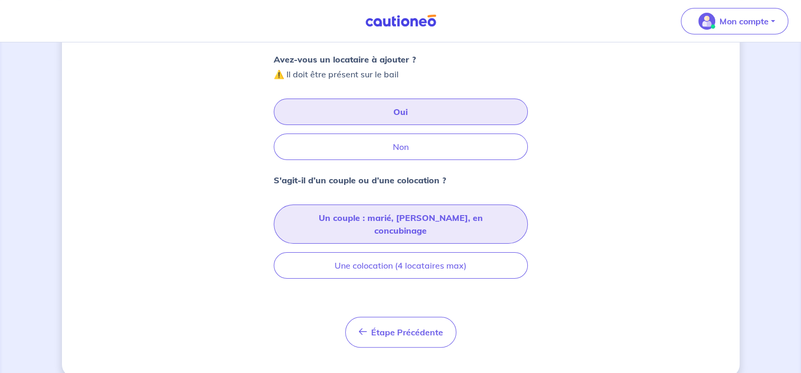
click at [457, 223] on button "Un couple : marié, pacsé, en concubinage" at bounding box center [401, 223] width 254 height 39
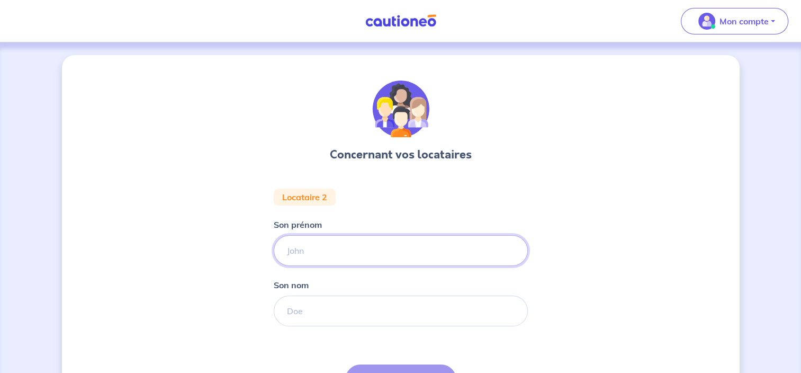
click at [354, 259] on input "Son prénom" at bounding box center [401, 250] width 254 height 31
type input "Harry"
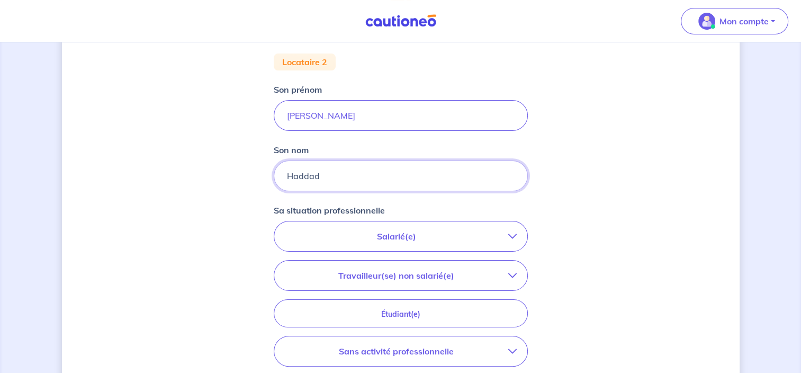
scroll to position [163, 0]
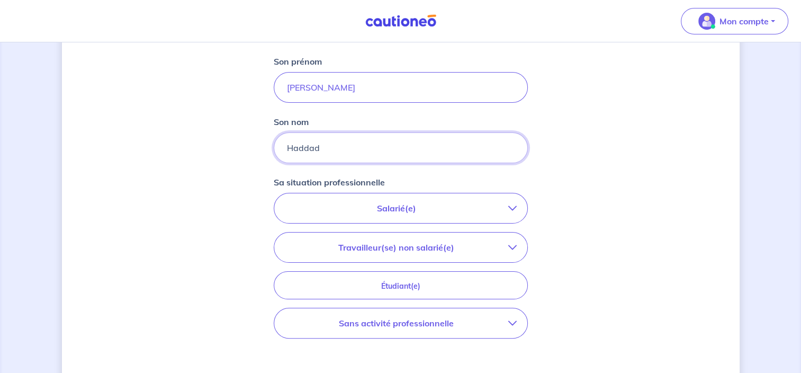
type input "Haddad"
click at [496, 256] on button "Travailleur(se) non salarié(e)" at bounding box center [400, 247] width 253 height 30
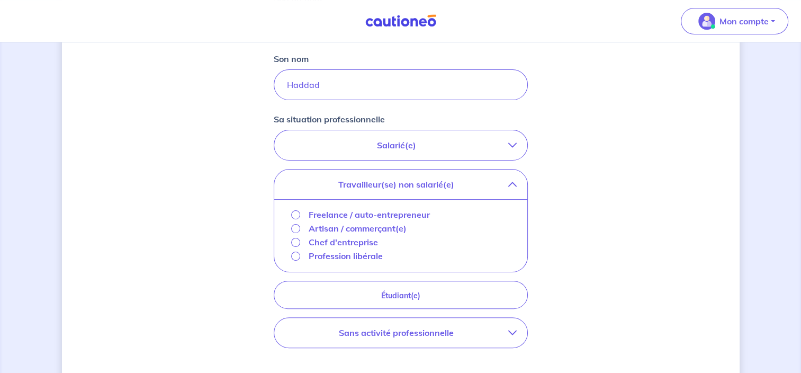
scroll to position [226, 0]
click at [442, 144] on p "Salarié(e)" at bounding box center [396, 144] width 223 height 13
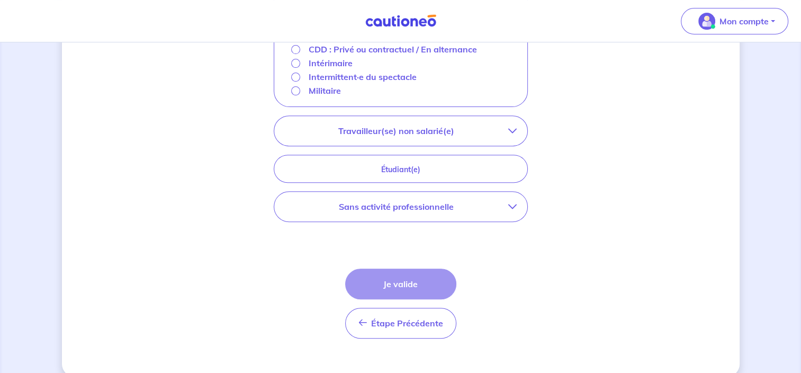
scroll to position [395, 0]
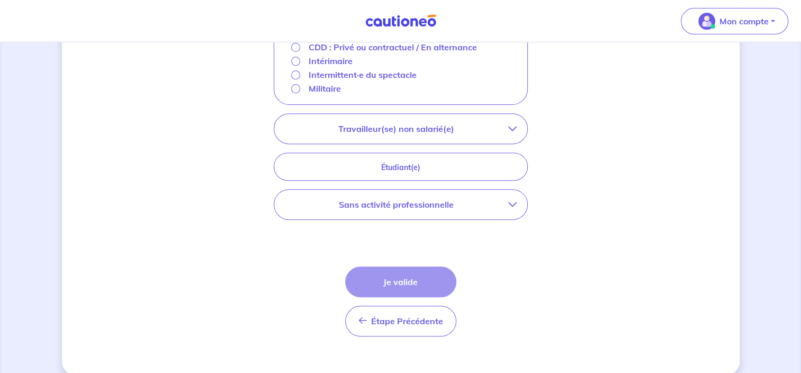
click at [491, 137] on button "Travailleur(se) non salarié(e)" at bounding box center [400, 129] width 253 height 30
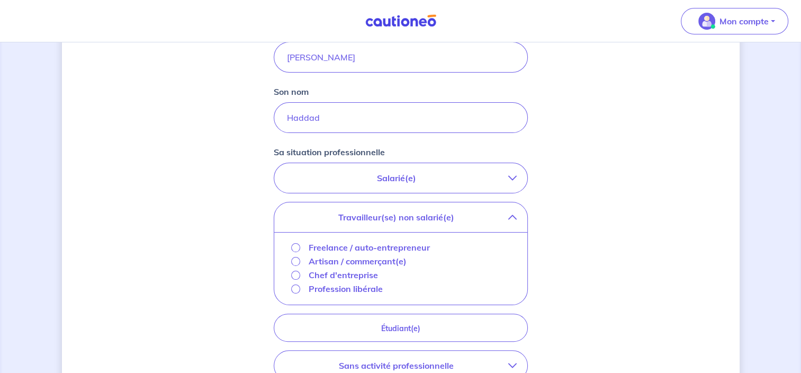
scroll to position [200, 0]
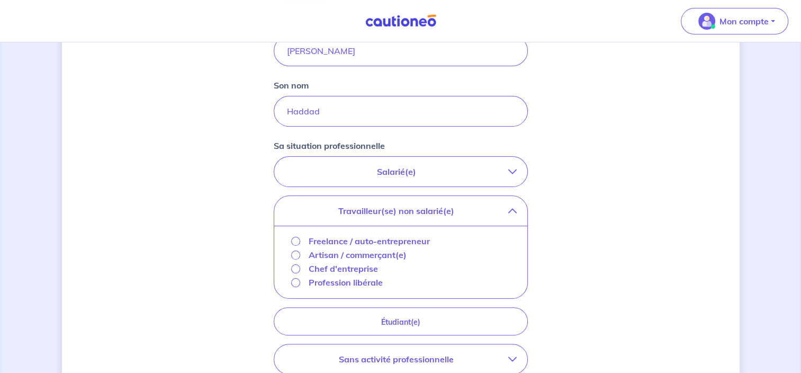
click at [493, 168] on p "Salarié(e)" at bounding box center [396, 171] width 223 height 13
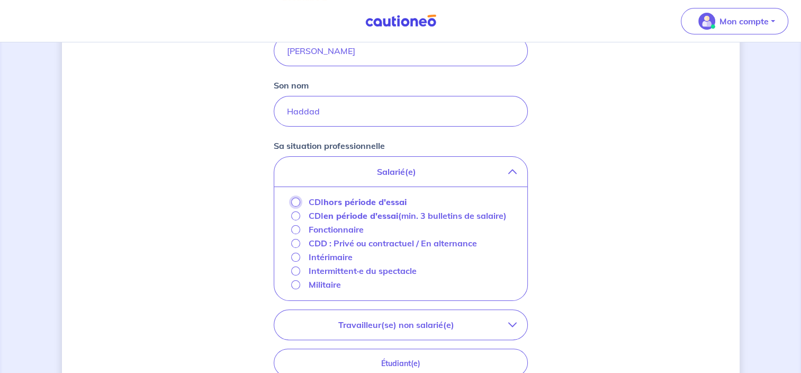
click at [294, 201] on input "CDI hors période d'essai" at bounding box center [295, 201] width 9 height 9
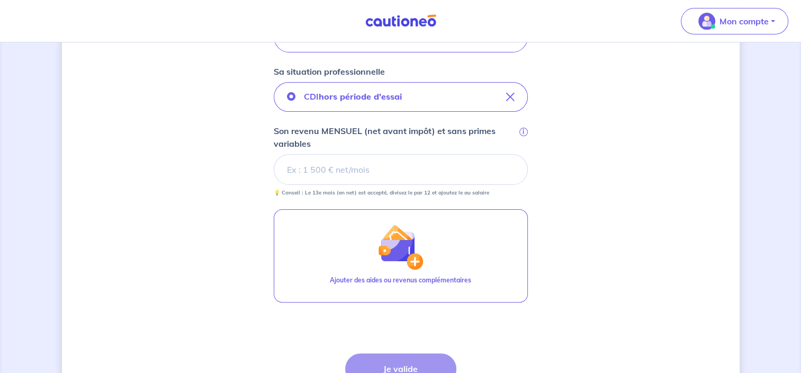
scroll to position [269, 0]
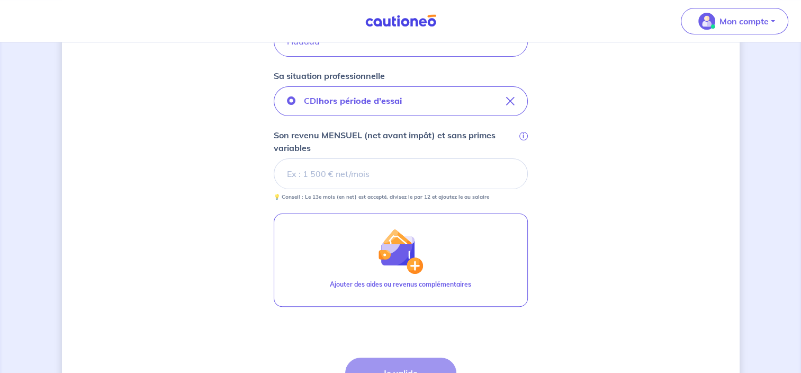
click at [593, 252] on div "Concernant vos locataires Locataire 2 Son prénom Harry Son nom Haddad Sa situat…" at bounding box center [400, 125] width 677 height 679
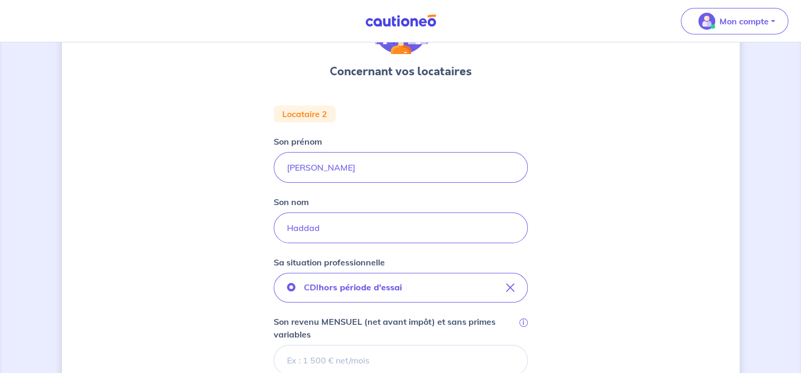
scroll to position [0, 0]
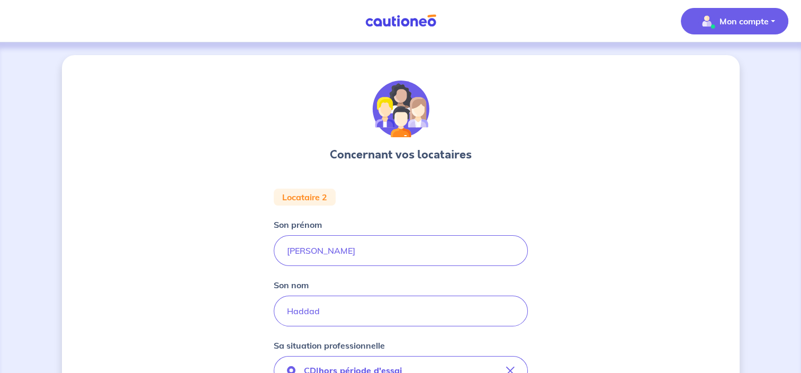
click at [719, 22] on p "Mon compte" at bounding box center [743, 21] width 49 height 13
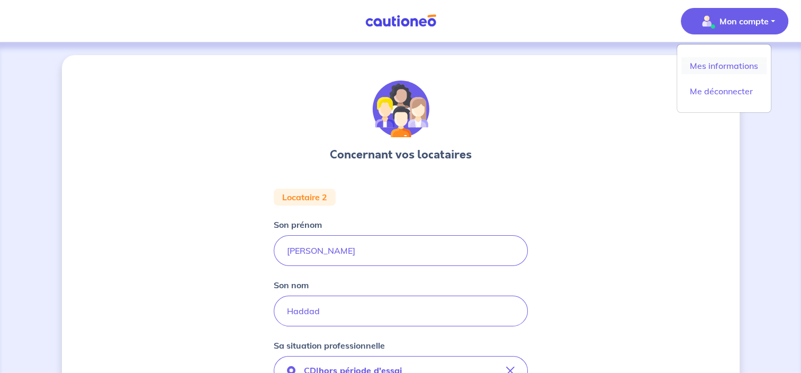
click at [701, 66] on link "Mes informations" at bounding box center [723, 65] width 85 height 17
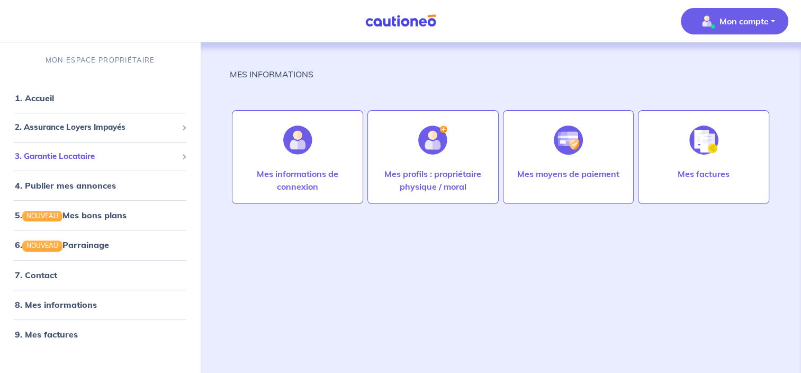
click at [157, 159] on span "3. Garantie Locataire" at bounding box center [96, 156] width 162 height 12
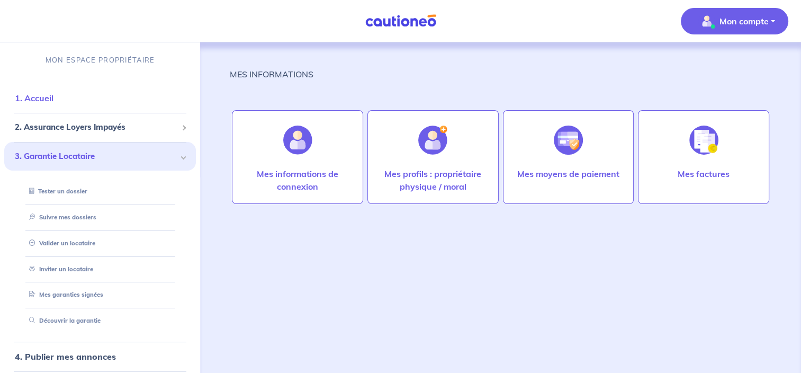
click at [53, 103] on link "1. Accueil" at bounding box center [34, 98] width 39 height 11
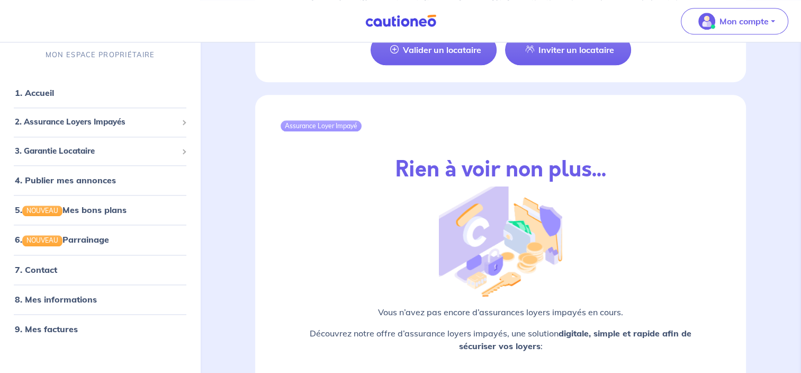
scroll to position [1255, 0]
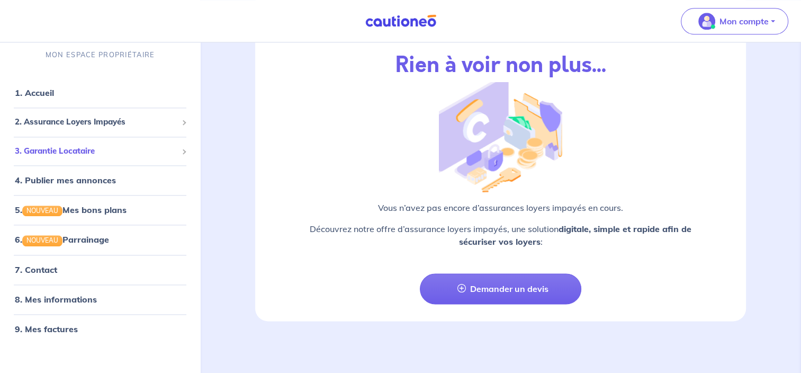
click at [184, 151] on span at bounding box center [183, 151] width 5 height 5
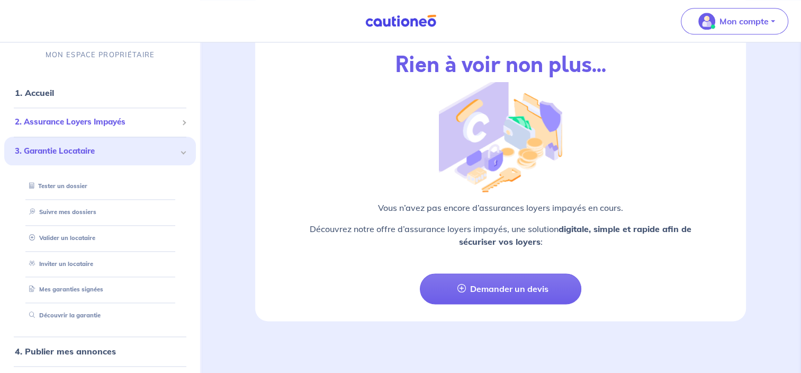
click at [181, 122] on span at bounding box center [183, 122] width 5 height 5
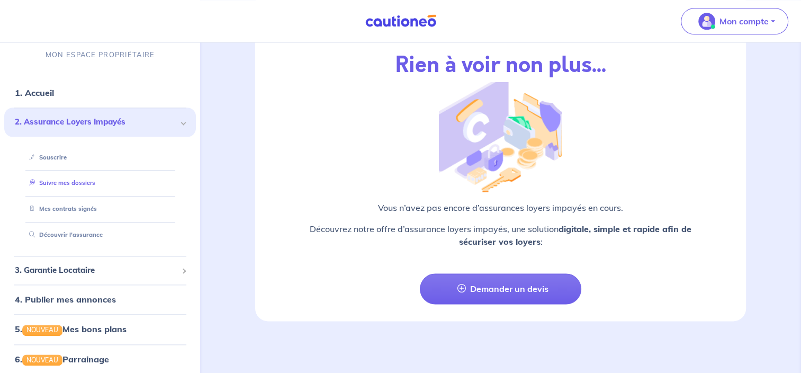
click at [95, 187] on link "Suivre mes dossiers" at bounding box center [60, 182] width 70 height 7
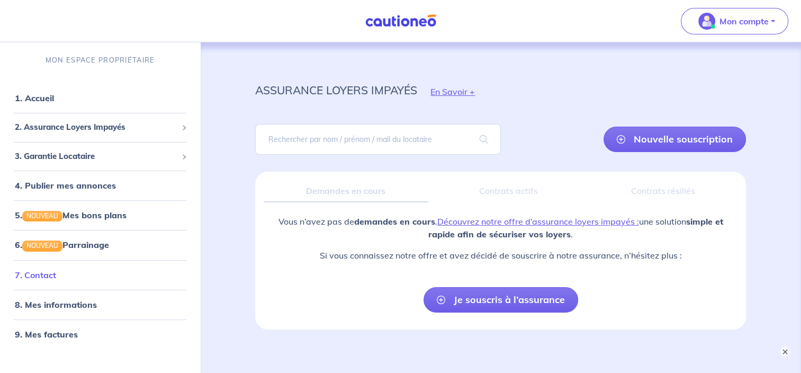
scroll to position [49, 0]
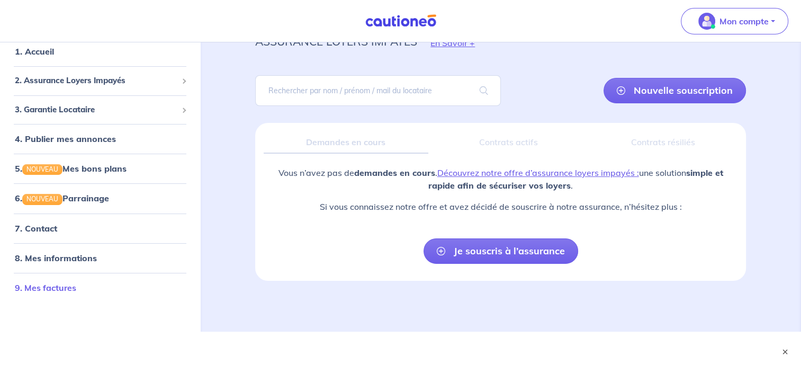
click at [59, 282] on link "9. Mes factures" at bounding box center [45, 287] width 61 height 11
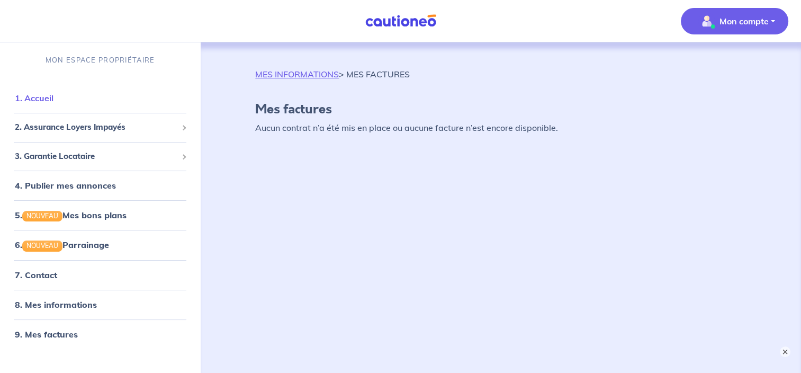
click at [53, 99] on link "1. Accueil" at bounding box center [34, 98] width 39 height 11
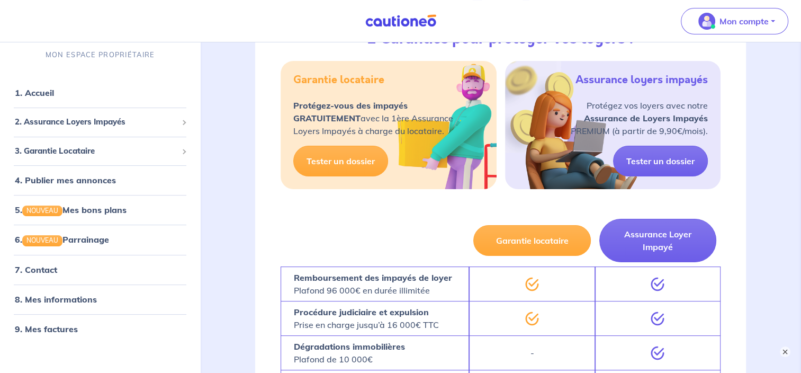
scroll to position [290, 0]
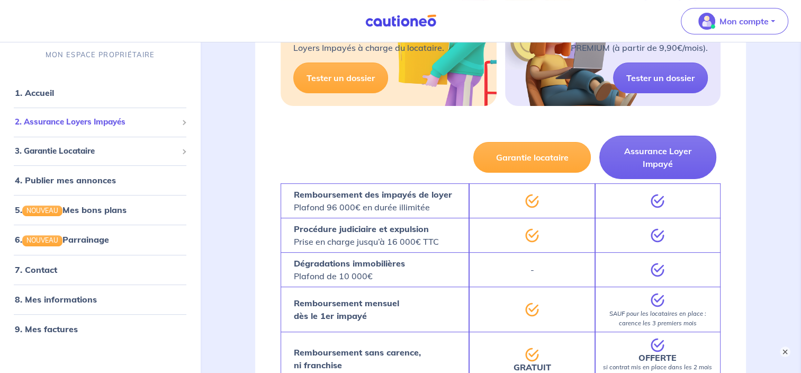
click at [140, 127] on span "2. Assurance Loyers Impayés" at bounding box center [96, 122] width 162 height 12
